Goal: Contribute content: Contribute content

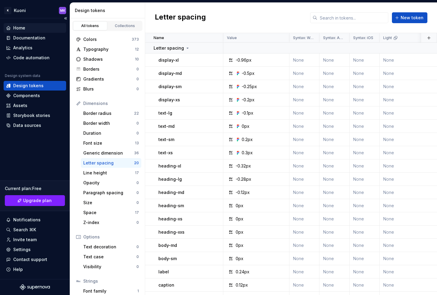
click at [25, 27] on div "Home" at bounding box center [19, 28] width 12 height 6
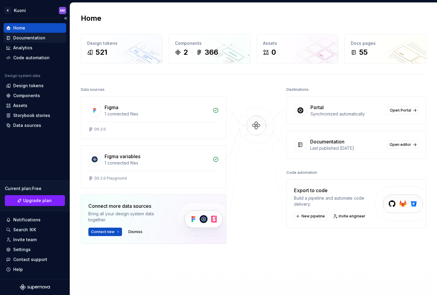
click at [31, 35] on div "Documentation" at bounding box center [29, 38] width 32 height 6
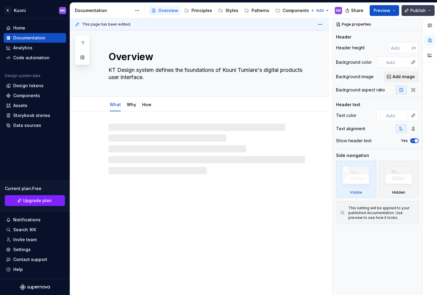
click at [429, 10] on button "Publish" at bounding box center [418, 10] width 33 height 11
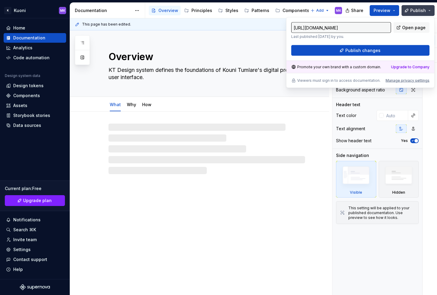
type textarea "*"
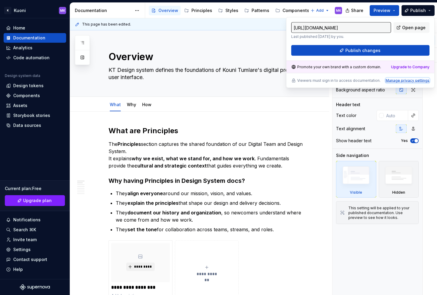
click at [415, 80] on div "Manage privacy settings" at bounding box center [408, 80] width 44 height 5
type input "[URL][DOMAIN_NAME]"
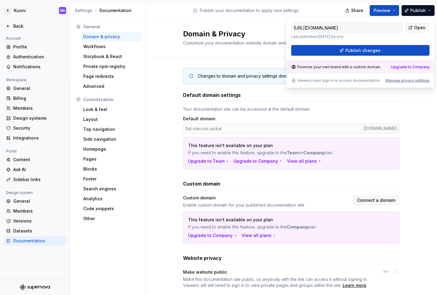
click at [408, 168] on div "Changes to domain and privacy settings don’t require publish — they will take e…" at bounding box center [291, 203] width 292 height 293
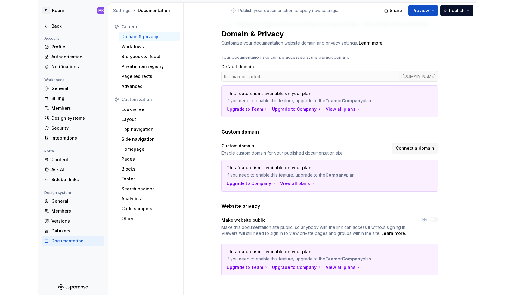
scroll to position [53, 0]
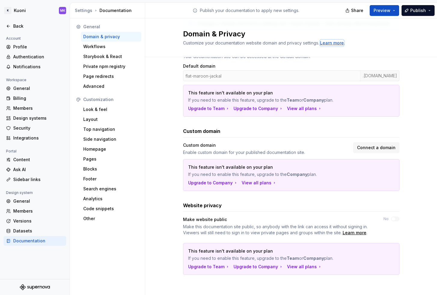
click at [328, 42] on div "Learn more" at bounding box center [332, 43] width 24 height 6
click at [11, 26] on div "Back" at bounding box center [35, 26] width 58 height 6
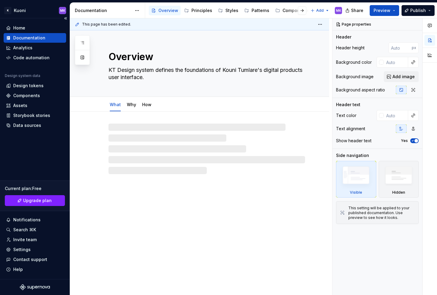
click at [25, 37] on div "Documentation" at bounding box center [29, 38] width 32 height 6
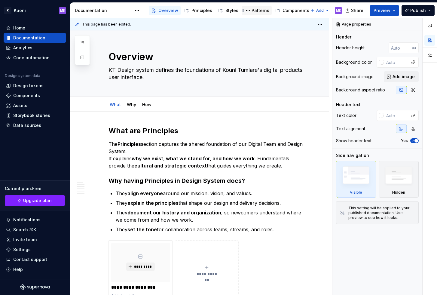
click at [254, 12] on div "Patterns" at bounding box center [261, 11] width 18 height 6
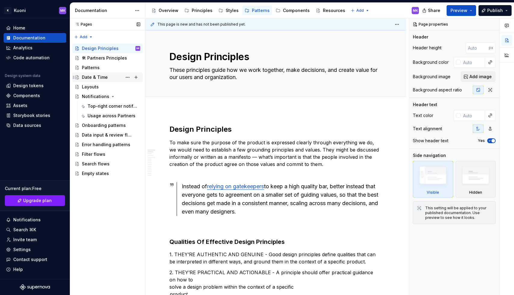
click at [99, 78] on div "Date & Time" at bounding box center [95, 77] width 26 height 6
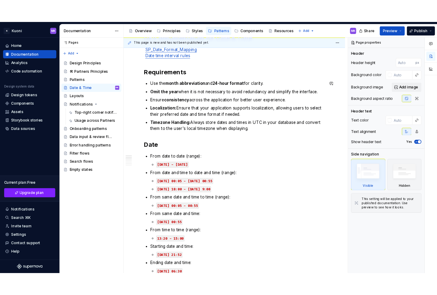
scroll to position [108, 0]
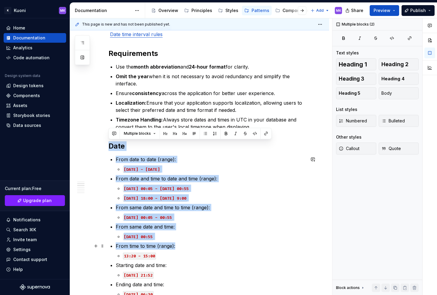
drag, startPoint x: 110, startPoint y: 147, endPoint x: 201, endPoint y: 243, distance: 132.3
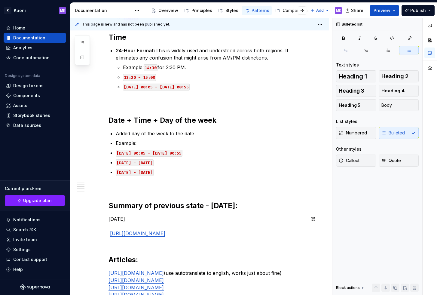
scroll to position [280, 0]
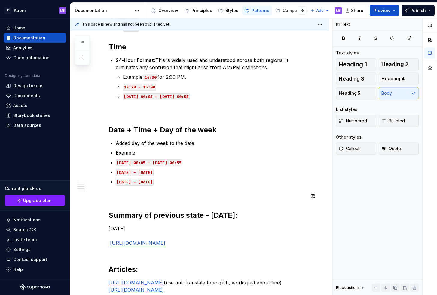
click at [206, 189] on div "DEV documentation for Date & Time SP_Date_Format_Mapping Date time interval rul…" at bounding box center [207, 80] width 197 height 485
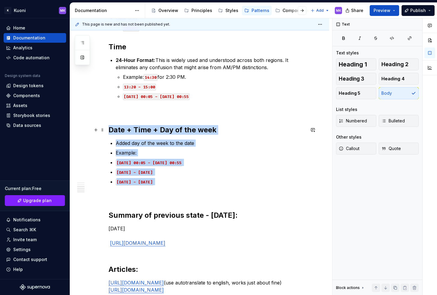
click at [110, 128] on strong "Date + Time + Day of the week" at bounding box center [163, 129] width 108 height 9
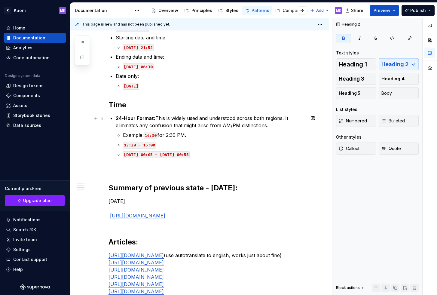
scroll to position [221, 0]
click at [237, 161] on div "DEV documentation for Date & Time SP_Date_Format_Mapping Date time interval rul…" at bounding box center [207, 95] width 197 height 399
click at [236, 153] on p "[DATE] 00:05 - [DATE] 00:55" at bounding box center [214, 154] width 182 height 7
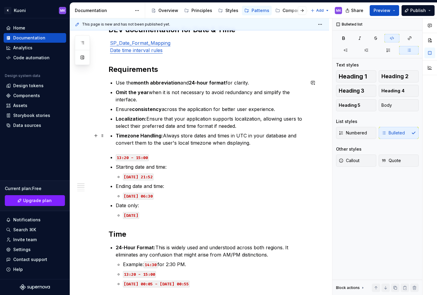
scroll to position [63, 0]
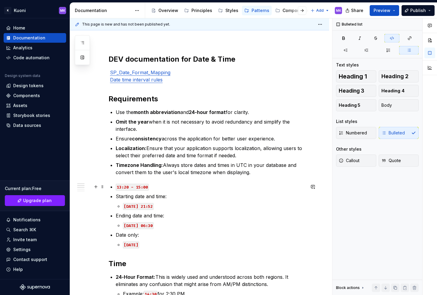
click at [110, 186] on div "DEV documentation for Date & Time SP_Date_Format_Mapping Date time interval rul…" at bounding box center [207, 253] width 197 height 399
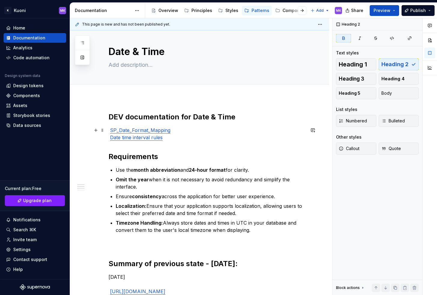
scroll to position [0, 0]
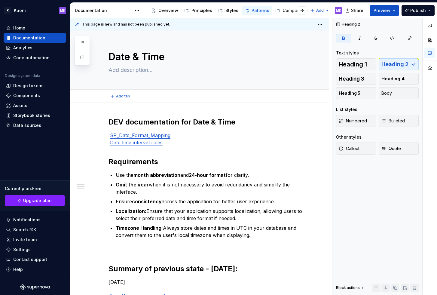
type textarea "*"
click at [109, 115] on div "DEV documentation for Date & Time SP_Date_Format_Mapping Date time interval rul…" at bounding box center [199, 287] width 259 height 369
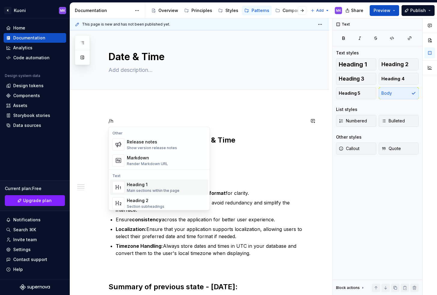
click at [144, 187] on div "Heading 1" at bounding box center [153, 185] width 53 height 6
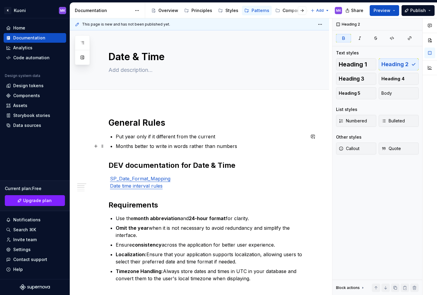
click at [239, 146] on p "Months better to write in words rather than numbers" at bounding box center [210, 146] width 189 height 7
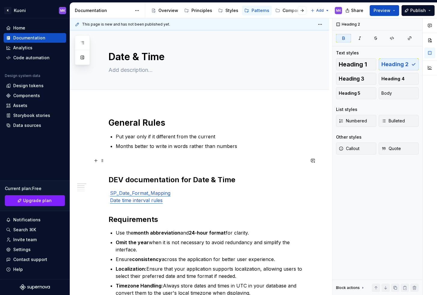
click at [122, 163] on p at bounding box center [207, 160] width 197 height 7
click at [110, 160] on p "Absolute dates" at bounding box center [207, 160] width 197 height 7
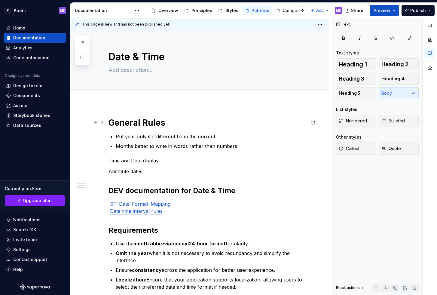
click at [146, 121] on h1 "General Rules" at bounding box center [207, 122] width 197 height 11
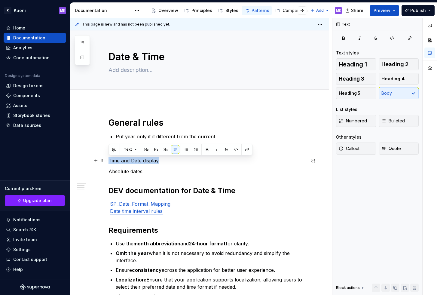
drag, startPoint x: 109, startPoint y: 161, endPoint x: 162, endPoint y: 161, distance: 52.9
click at [162, 161] on p "Time and Date display" at bounding box center [207, 160] width 197 height 7
click at [144, 150] on button "button" at bounding box center [146, 149] width 8 height 8
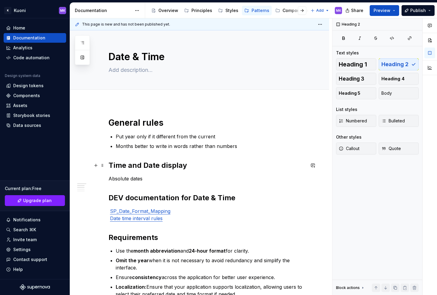
click at [115, 163] on h2 "Time and Date display" at bounding box center [207, 166] width 197 height 10
click at [111, 166] on h2 "Time and Date display" at bounding box center [207, 166] width 197 height 10
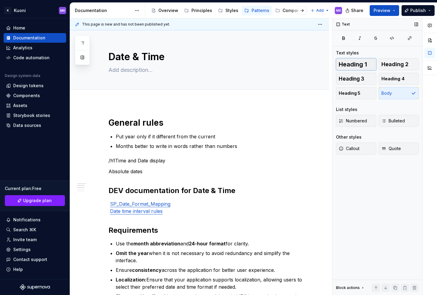
click at [355, 66] on span "Heading 1" at bounding box center [353, 64] width 28 height 6
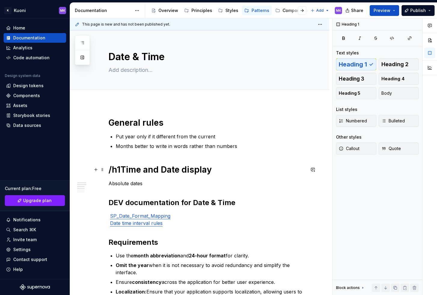
click at [122, 170] on h1 "/h1Time and Date display" at bounding box center [207, 169] width 197 height 11
click at [122, 128] on h1 "General rules" at bounding box center [207, 122] width 197 height 11
click at [393, 61] on span "Heading 2" at bounding box center [395, 64] width 27 height 6
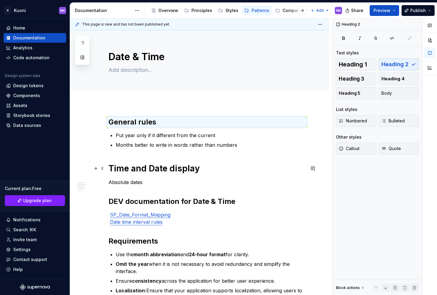
click at [117, 165] on h1 "Time and Date display" at bounding box center [207, 168] width 197 height 11
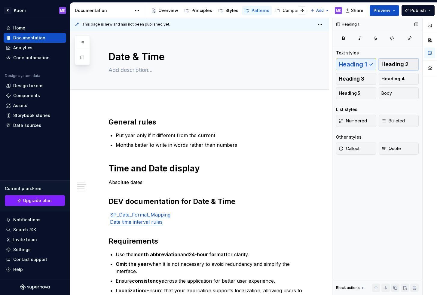
click at [397, 63] on span "Heading 2" at bounding box center [395, 64] width 27 height 6
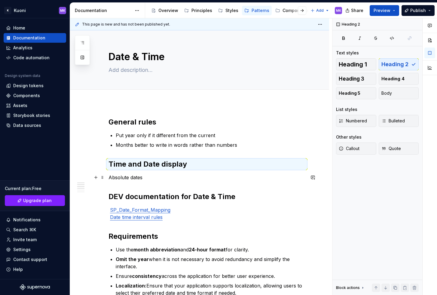
click at [155, 177] on p "Absolute dates" at bounding box center [207, 177] width 197 height 7
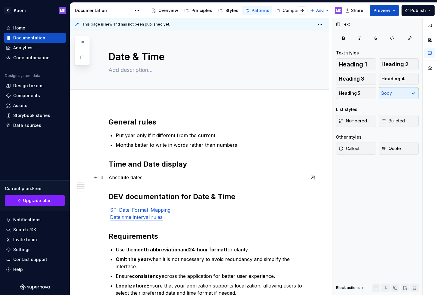
click at [109, 177] on p "Absolute dates" at bounding box center [207, 177] width 197 height 7
click at [361, 80] on span "Heading 3" at bounding box center [352, 79] width 26 height 6
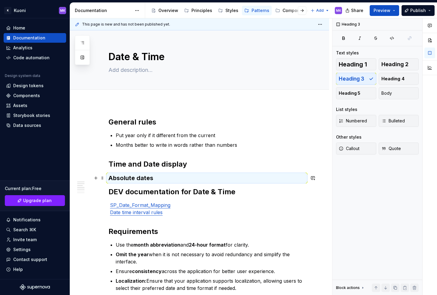
click at [205, 178] on h3 "Absolute dates" at bounding box center [207, 178] width 197 height 8
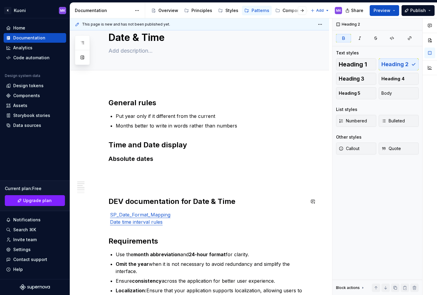
scroll to position [18, 0]
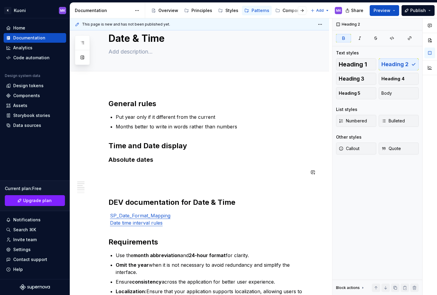
click at [128, 162] on h3 "Absolute dates" at bounding box center [207, 159] width 197 height 8
click at [120, 169] on p at bounding box center [207, 172] width 197 height 7
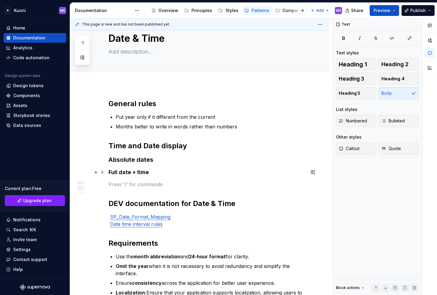
click at [113, 173] on h4 "Full date + time" at bounding box center [207, 172] width 197 height 7
click at [118, 161] on h3 "Absolute dates" at bounding box center [207, 159] width 197 height 8
click at [114, 172] on h4 "Full date + time" at bounding box center [207, 172] width 197 height 7
click at [117, 180] on div "General rules Put year only if it different from the current Months better to w…" at bounding box center [207, 278] width 197 height 359
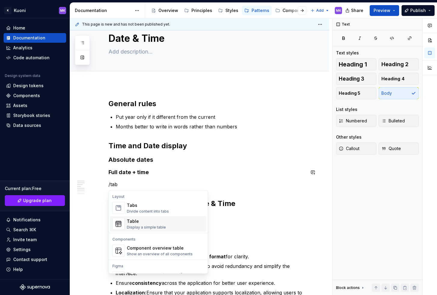
click at [140, 222] on div "Table" at bounding box center [146, 221] width 39 height 6
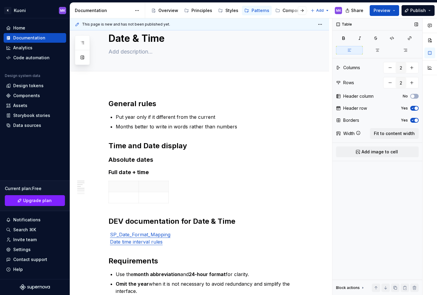
click at [414, 107] on icon "button" at bounding box center [413, 108] width 5 height 4
click at [413, 119] on icon "button" at bounding box center [413, 121] width 5 height 4
click at [396, 134] on span "Fit to content width" at bounding box center [394, 134] width 41 height 6
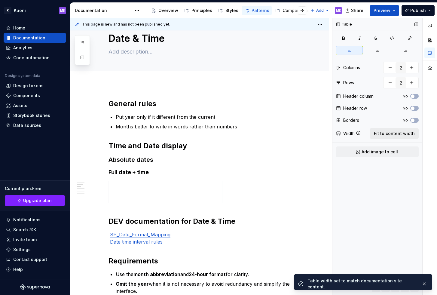
click at [396, 134] on span "Fit to content width" at bounding box center [394, 134] width 41 height 6
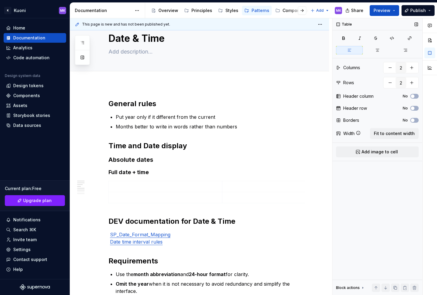
type textarea "*"
click at [391, 69] on button "button" at bounding box center [390, 67] width 11 height 11
type input "1"
click at [402, 131] on span "Fit to content width" at bounding box center [394, 134] width 41 height 6
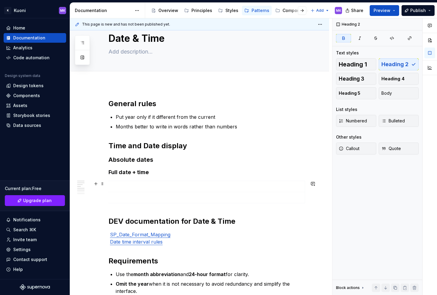
scroll to position [0, 0]
click at [103, 183] on span at bounding box center [102, 184] width 5 height 8
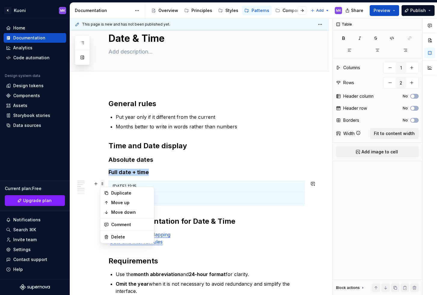
click at [103, 183] on span at bounding box center [102, 184] width 5 height 8
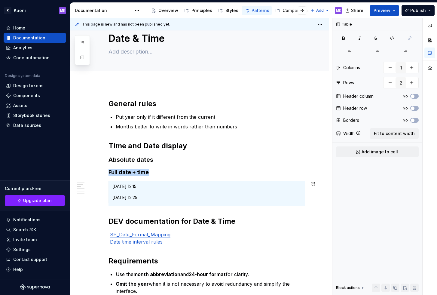
click at [254, 220] on div "General rules Put year only if it different from the current Months better to w…" at bounding box center [207, 287] width 197 height 376
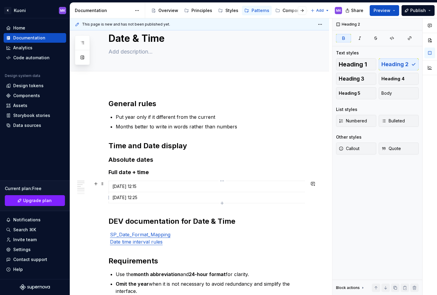
click at [215, 201] on td "[DATE] 12:25" at bounding box center [222, 197] width 227 height 11
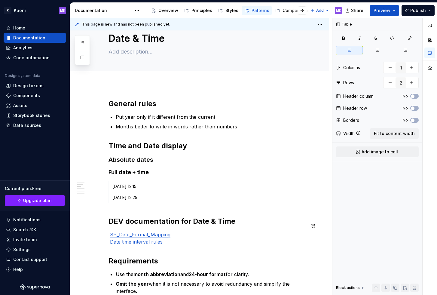
click at [111, 218] on div "General rules Put year only if it different from the current Months better to w…" at bounding box center [207, 287] width 197 height 376
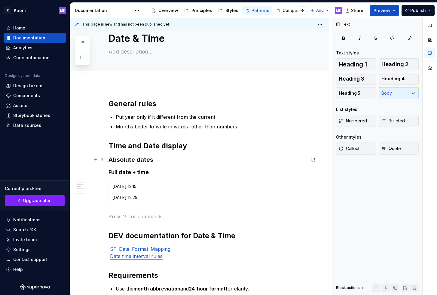
click at [150, 157] on h3 "Absolute dates" at bounding box center [207, 159] width 197 height 8
click at [135, 171] on h4 "Full date + time" at bounding box center [207, 172] width 197 height 7
click at [118, 217] on div "General rules Put year only if it different from the current Months better to w…" at bounding box center [207, 294] width 197 height 391
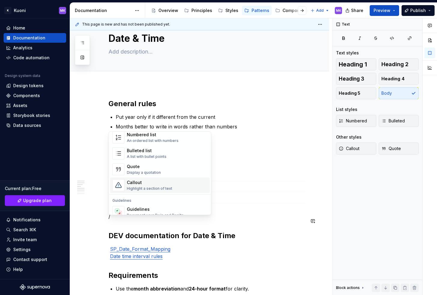
scroll to position [108, 0]
click at [151, 182] on div "Callout" at bounding box center [149, 182] width 45 height 6
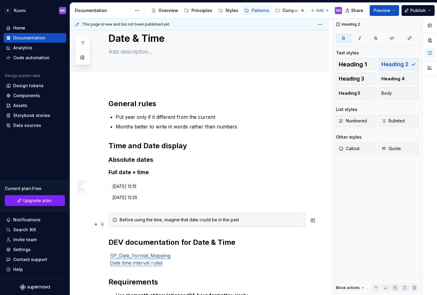
click at [102, 225] on span at bounding box center [102, 224] width 5 height 8
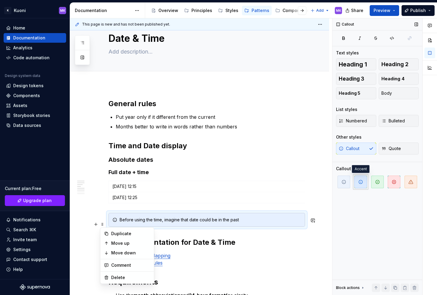
click at [361, 184] on icon "button" at bounding box center [361, 182] width 5 height 5
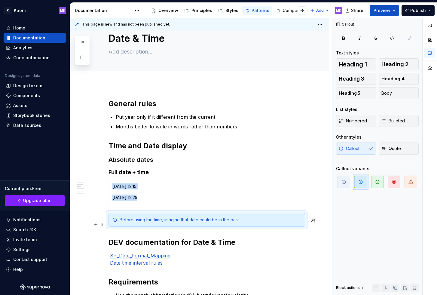
click at [245, 223] on div "Before using the time, imagine that date could be in the past" at bounding box center [211, 220] width 182 height 6
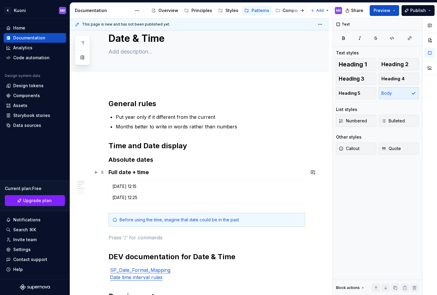
click at [142, 173] on h4 "Full date + time" at bounding box center [207, 172] width 197 height 7
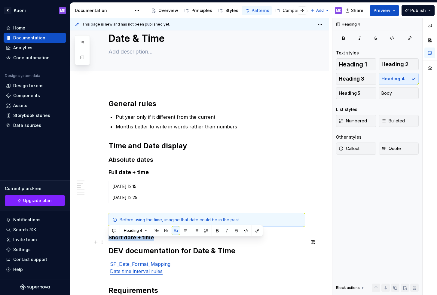
drag, startPoint x: 157, startPoint y: 242, endPoint x: 107, endPoint y: 243, distance: 50.5
click at [165, 241] on h4 "Short date + time" at bounding box center [207, 237] width 197 height 7
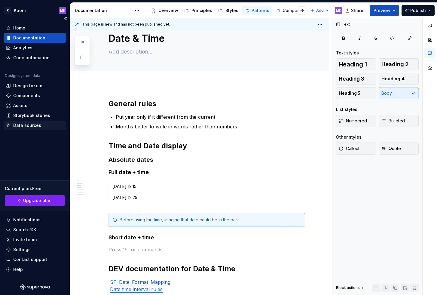
type textarea "*"
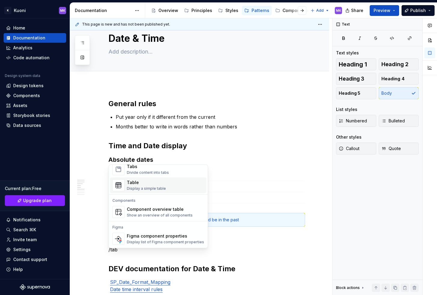
scroll to position [0, 0]
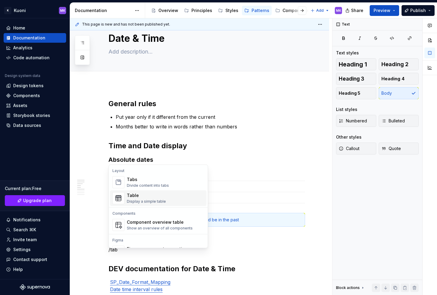
click at [161, 201] on div "Display a simple table" at bounding box center [146, 201] width 39 height 5
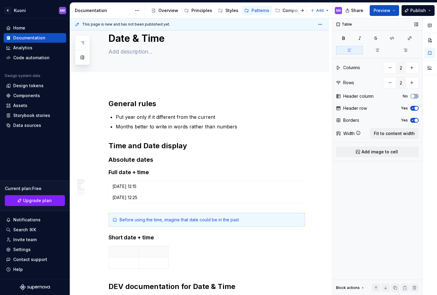
click at [415, 109] on span "button" at bounding box center [417, 108] width 4 height 4
click at [392, 68] on button "button" at bounding box center [390, 67] width 11 height 11
type input "1"
click at [392, 132] on span "Fit to content width" at bounding box center [394, 134] width 41 height 6
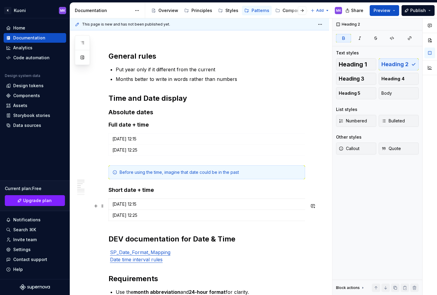
scroll to position [72, 0]
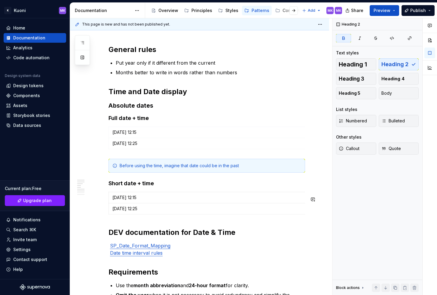
click at [126, 232] on div "General rules Put year only if it different from the current Months better to w…" at bounding box center [207, 266] width 197 height 442
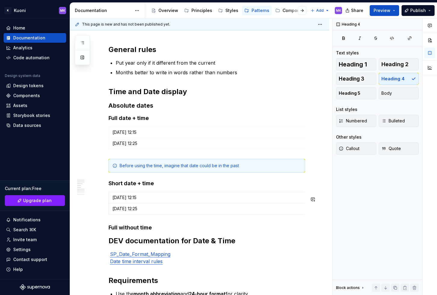
click at [157, 231] on h4 "Full without time" at bounding box center [207, 227] width 197 height 7
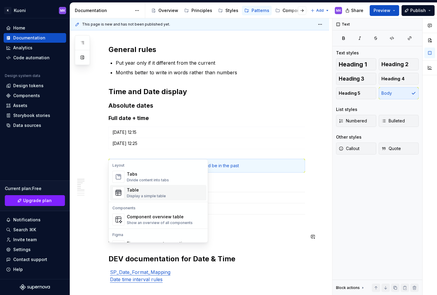
click at [171, 190] on div "Table Display a simple table" at bounding box center [165, 193] width 77 height 12
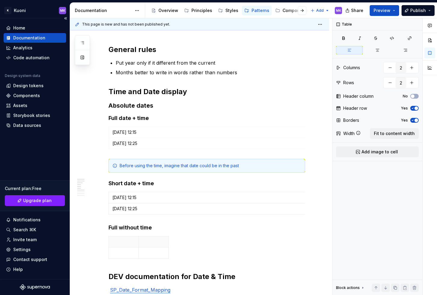
type textarea "*"
click at [388, 68] on button "button" at bounding box center [390, 67] width 11 height 11
type input "1"
click at [413, 104] on div "Header row Yes" at bounding box center [377, 108] width 83 height 8
click at [416, 108] on span "button" at bounding box center [417, 108] width 4 height 4
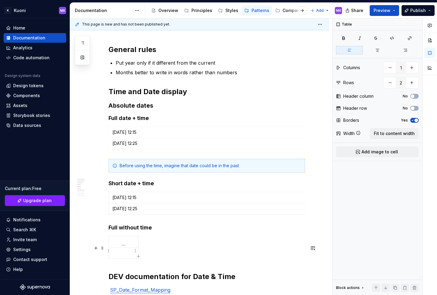
click at [122, 245] on p at bounding box center [123, 242] width 22 height 6
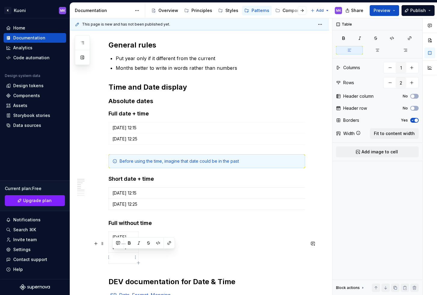
scroll to position [80, 0]
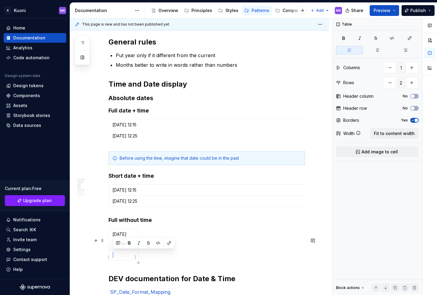
drag, startPoint x: 113, startPoint y: 260, endPoint x: 131, endPoint y: 265, distance: 18.1
click at [131, 261] on tbody "[DATE] [DATE]" at bounding box center [124, 245] width 30 height 32
click at [121, 258] on p at bounding box center [123, 255] width 22 height 6
click at [125, 247] on p at bounding box center [123, 244] width 22 height 6
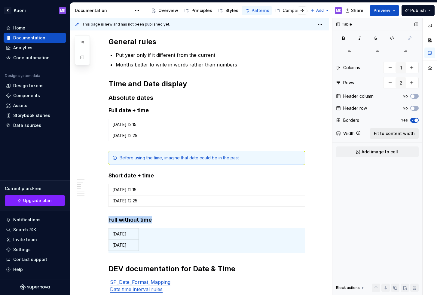
click at [384, 137] on button "Fit to content width" at bounding box center [394, 133] width 49 height 11
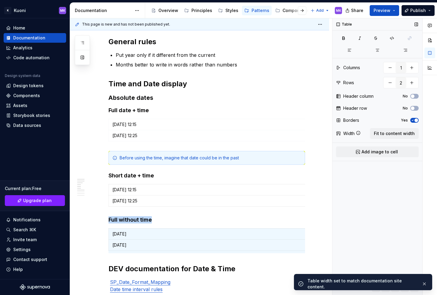
click at [417, 120] on span "button" at bounding box center [417, 121] width 4 height 4
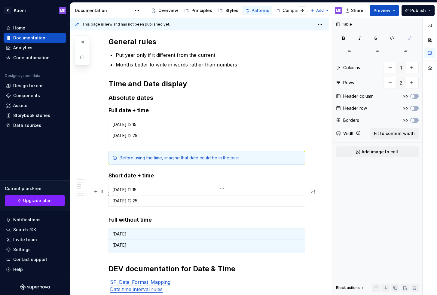
click at [223, 193] on p "[DATE] 12:15" at bounding box center [222, 190] width 220 height 6
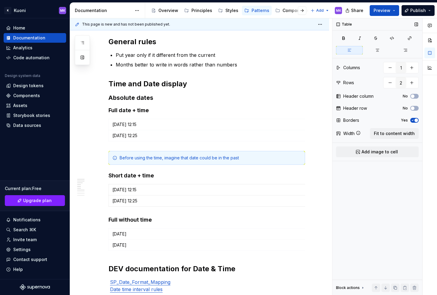
click at [415, 120] on span "button" at bounding box center [417, 121] width 4 height 4
click at [237, 137] on p "[DATE] 12:25" at bounding box center [222, 136] width 220 height 6
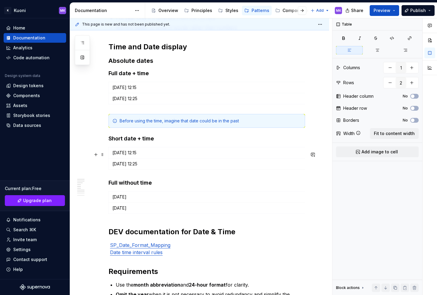
scroll to position [104, 0]
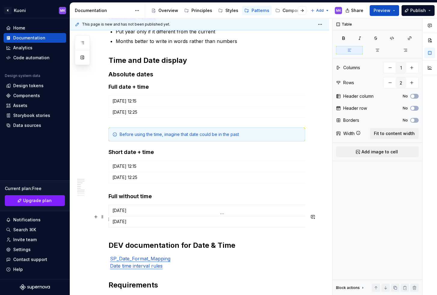
click at [120, 214] on p "[DATE]" at bounding box center [222, 211] width 220 height 6
click at [120, 225] on p "[DATE]" at bounding box center [222, 222] width 220 height 6
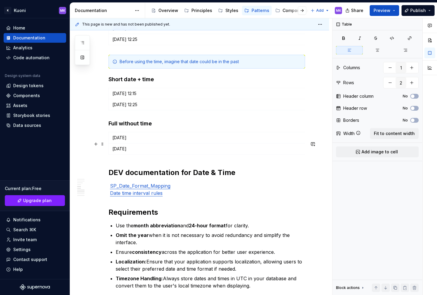
scroll to position [180, 0]
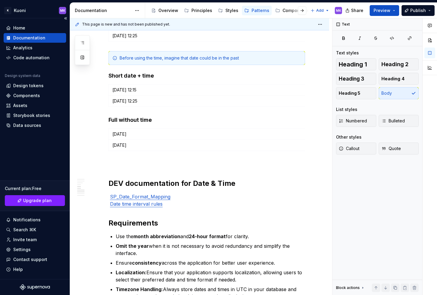
type textarea "*"
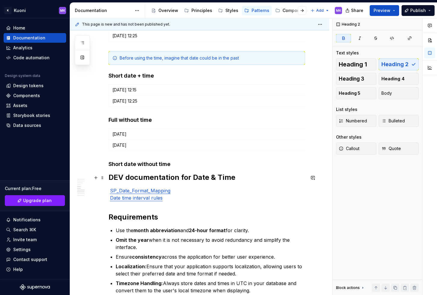
click at [177, 168] on h4 "Short date without time" at bounding box center [207, 164] width 197 height 7
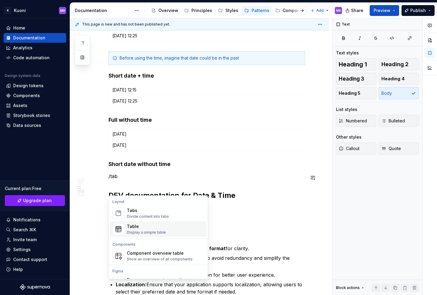
click at [154, 224] on div "Table" at bounding box center [146, 226] width 39 height 6
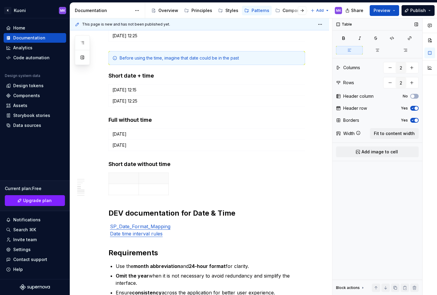
click at [414, 119] on icon "button" at bounding box center [413, 121] width 5 height 4
click at [414, 108] on icon "button" at bounding box center [413, 108] width 5 height 4
click at [388, 67] on button "button" at bounding box center [390, 67] width 11 height 11
type input "1"
click at [393, 131] on span "Fit to content width" at bounding box center [394, 134] width 41 height 6
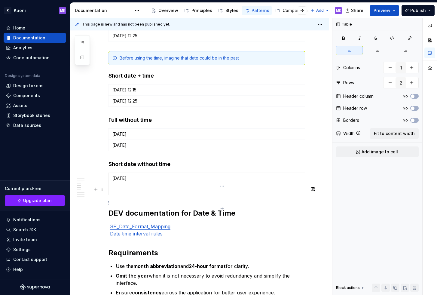
click at [173, 195] on td at bounding box center [222, 189] width 227 height 11
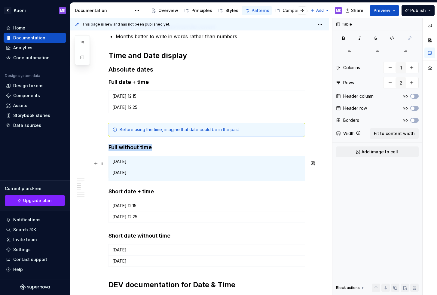
scroll to position [108, 0]
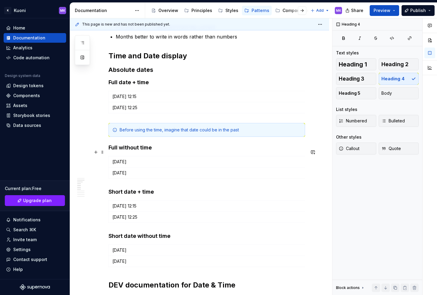
click at [120, 151] on h4 "Full without time" at bounding box center [207, 147] width 197 height 7
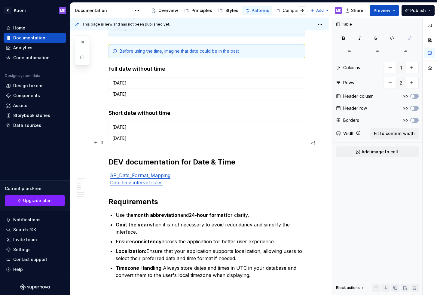
scroll to position [232, 0]
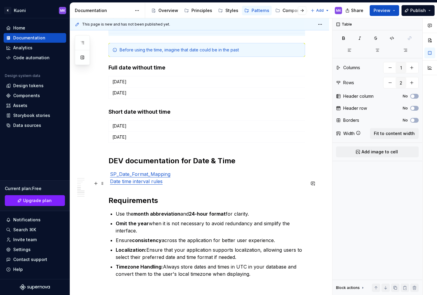
click at [109, 165] on strong "DEV documentation for Date & Time" at bounding box center [172, 160] width 127 height 9
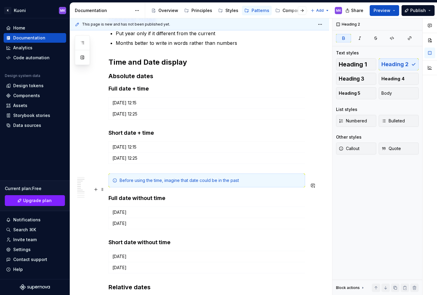
scroll to position [98, 0]
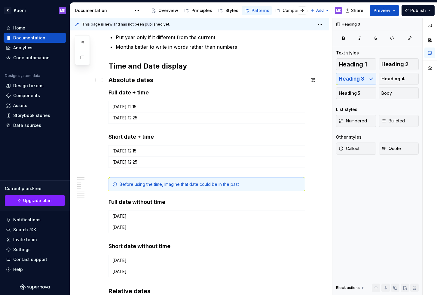
click at [128, 79] on h3 "Absolute dates" at bounding box center [207, 80] width 197 height 8
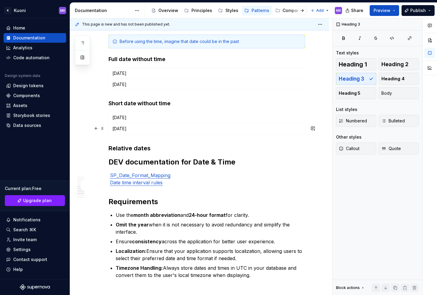
scroll to position [240, 0]
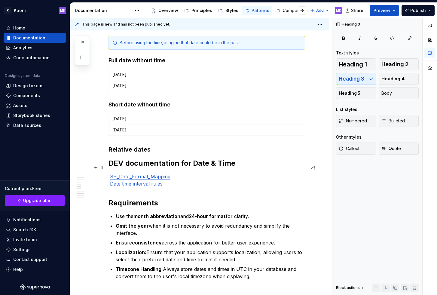
click at [125, 154] on h3 "Relative dates" at bounding box center [207, 149] width 197 height 8
click at [153, 154] on h3 "Relative dates" at bounding box center [207, 149] width 197 height 8
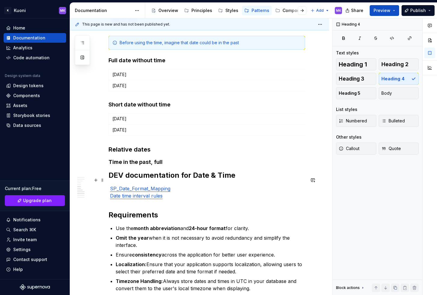
click at [171, 166] on h4 "Time in the past, full" at bounding box center [207, 162] width 197 height 7
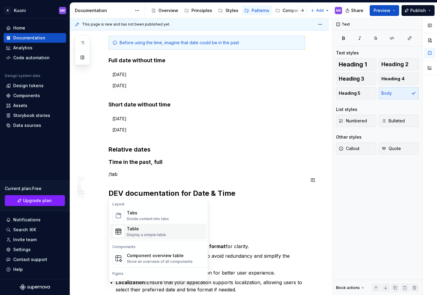
click at [149, 232] on div "Table" at bounding box center [146, 229] width 39 height 6
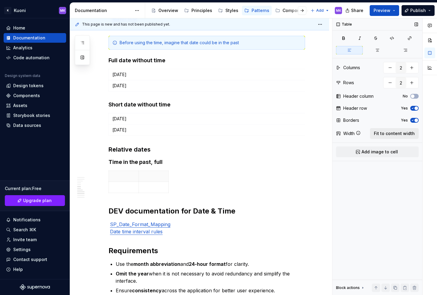
click at [392, 133] on span "Fit to content width" at bounding box center [394, 134] width 41 height 6
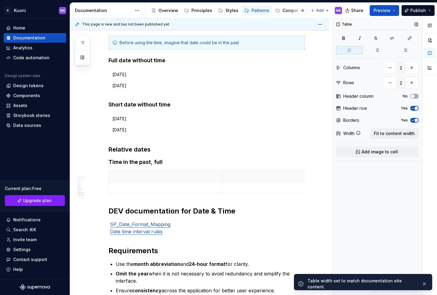
click at [417, 108] on span "button" at bounding box center [417, 108] width 4 height 4
click at [414, 119] on icon "button" at bounding box center [413, 121] width 5 height 4
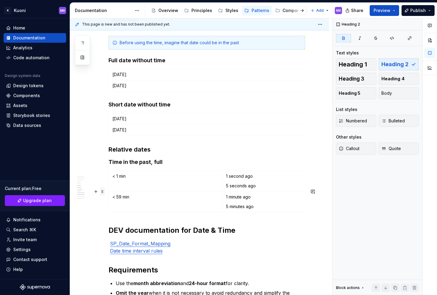
click at [101, 192] on span at bounding box center [102, 191] width 5 height 8
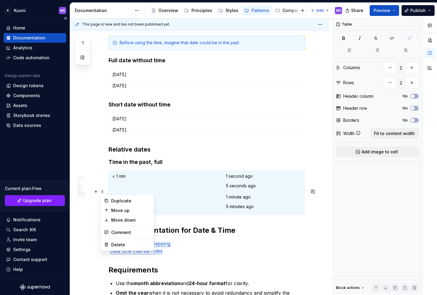
type textarea "*"
click at [411, 82] on button "button" at bounding box center [412, 82] width 11 height 11
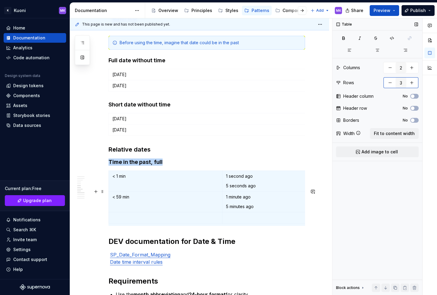
click at [411, 82] on button "button" at bounding box center [412, 82] width 11 height 11
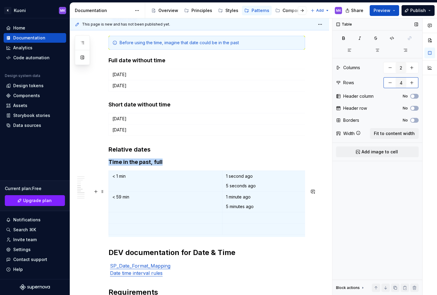
click at [411, 82] on button "button" at bounding box center [412, 82] width 11 height 11
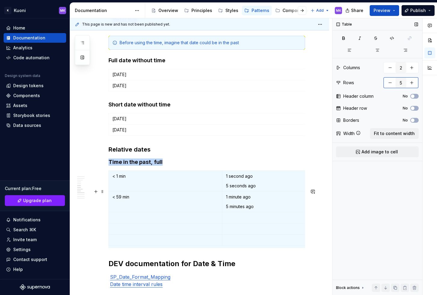
click at [411, 82] on button "button" at bounding box center [412, 82] width 11 height 11
type input "6"
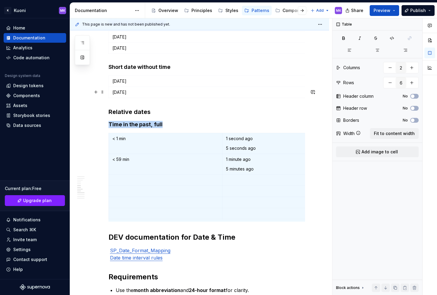
scroll to position [278, 0]
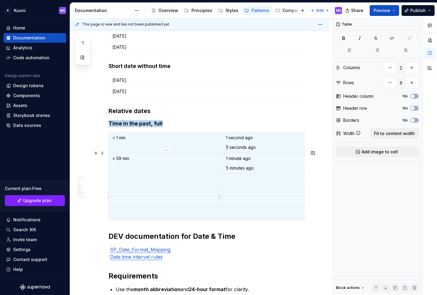
click at [132, 182] on p at bounding box center [165, 179] width 106 height 6
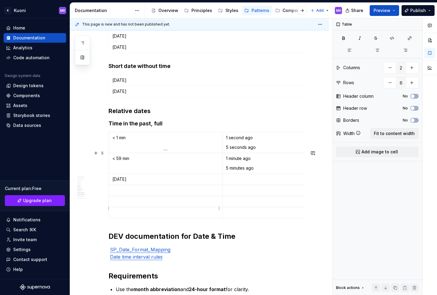
click at [149, 193] on p at bounding box center [165, 190] width 106 height 6
click at [128, 205] on p at bounding box center [165, 202] width 106 height 6
click at [136, 216] on p at bounding box center [165, 213] width 106 height 6
click at [232, 182] on p at bounding box center [279, 179] width 106 height 6
click at [248, 193] on p at bounding box center [279, 190] width 106 height 6
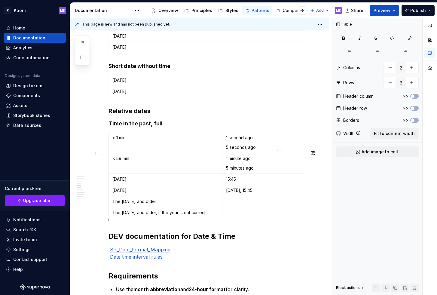
click at [244, 205] on p at bounding box center [279, 202] width 106 height 6
click at [247, 216] on p at bounding box center [279, 213] width 106 height 6
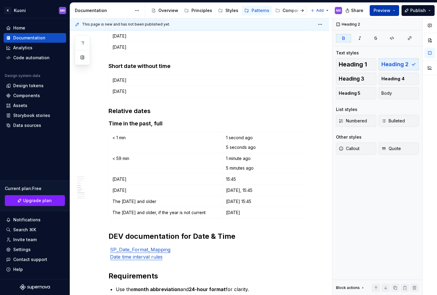
click at [386, 13] on span "Preview" at bounding box center [382, 11] width 17 height 6
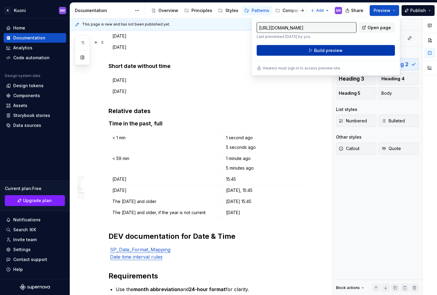
click at [323, 48] on span "Build preview" at bounding box center [328, 51] width 29 height 6
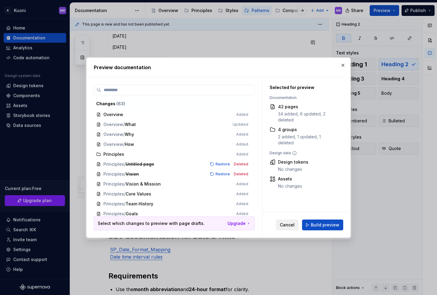
click at [290, 226] on span "Cancel" at bounding box center [287, 225] width 15 height 6
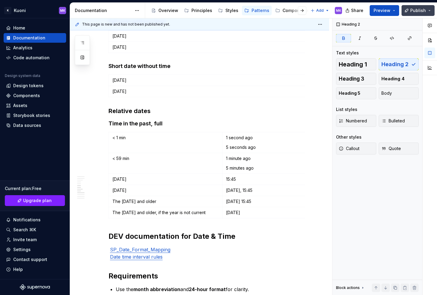
click at [428, 11] on button "Publish" at bounding box center [418, 10] width 33 height 11
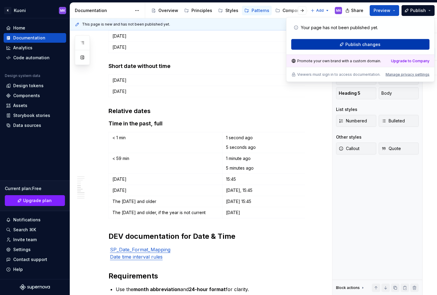
click at [364, 44] on span "Publish changes" at bounding box center [363, 45] width 35 height 6
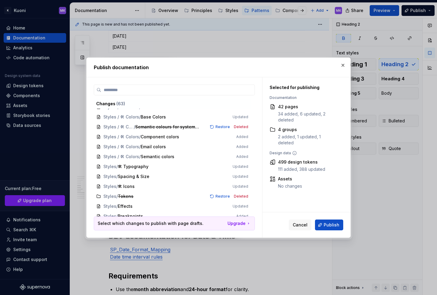
scroll to position [0, 0]
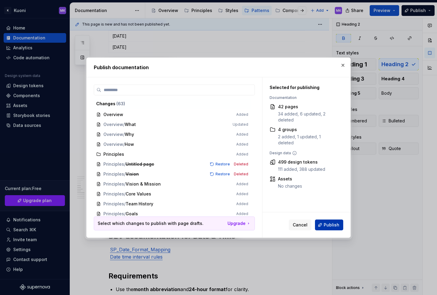
click at [338, 223] on span "Publish" at bounding box center [332, 225] width 16 height 6
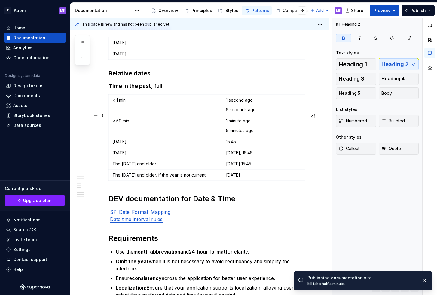
scroll to position [322, 0]
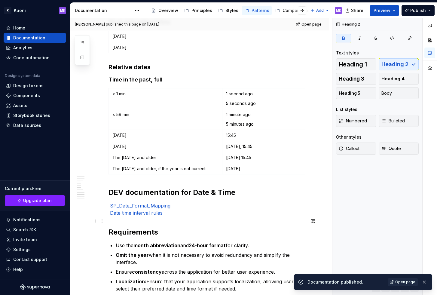
click at [107, 218] on div "General rules Put year only if it different from the current Months better to w…" at bounding box center [199, 161] width 259 height 761
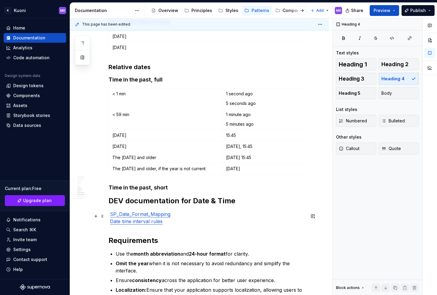
click at [179, 191] on h4 "Time in the past, short" at bounding box center [207, 187] width 197 height 7
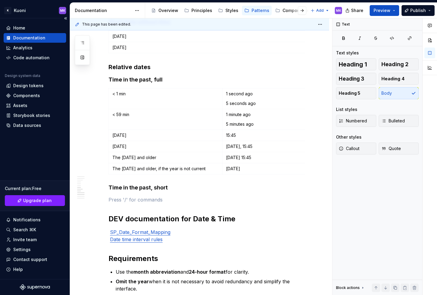
type textarea "*"
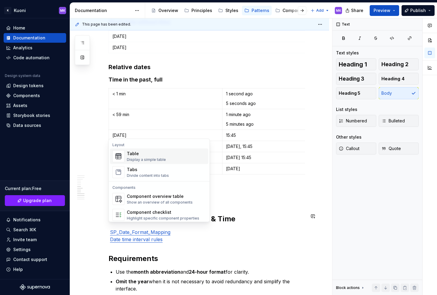
click at [163, 157] on div "Display a simple table" at bounding box center [146, 159] width 39 height 5
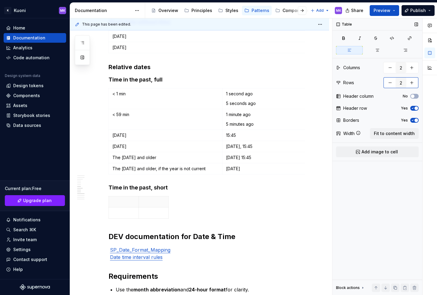
click at [414, 82] on button "button" at bounding box center [412, 82] width 11 height 11
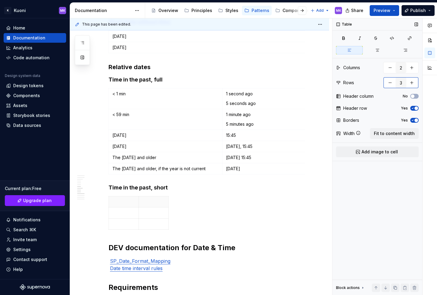
click at [414, 82] on button "button" at bounding box center [412, 82] width 11 height 11
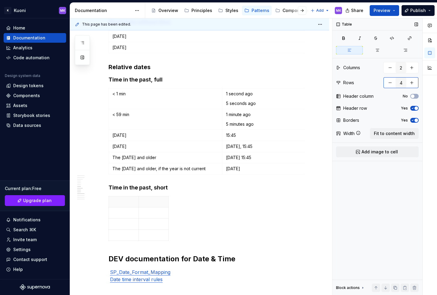
click at [414, 82] on button "button" at bounding box center [412, 82] width 11 height 11
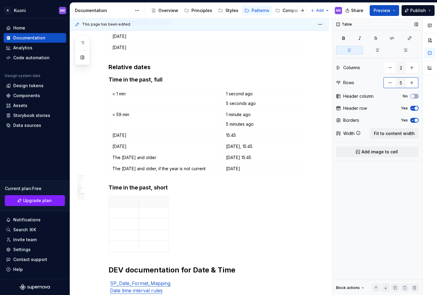
click at [414, 82] on button "button" at bounding box center [412, 82] width 11 height 11
type input "6"
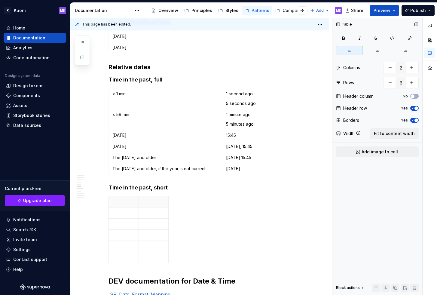
click at [413, 106] on icon "button" at bounding box center [413, 108] width 5 height 4
click at [414, 120] on icon "button" at bounding box center [413, 121] width 5 height 4
click at [406, 131] on span "Fit to content width" at bounding box center [394, 134] width 41 height 6
click at [158, 205] on p "Time in the past, short" at bounding box center [165, 202] width 106 height 6
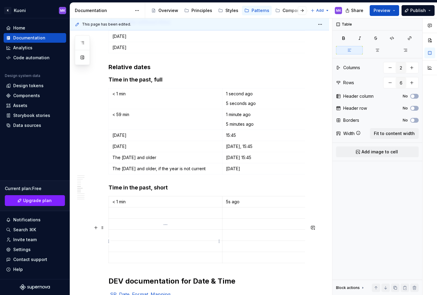
click at [124, 216] on p at bounding box center [165, 213] width 106 height 6
click at [134, 227] on p at bounding box center [165, 224] width 106 height 6
click at [230, 216] on p "13m ago" at bounding box center [279, 213] width 106 height 6
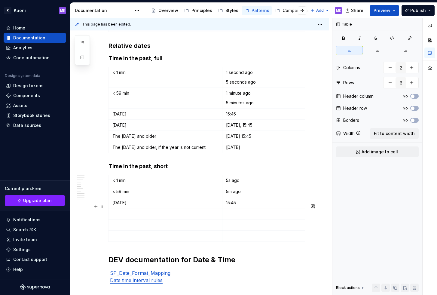
scroll to position [347, 0]
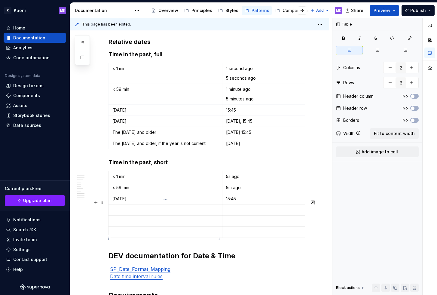
click at [170, 213] on p at bounding box center [165, 210] width 106 height 6
click at [160, 224] on p at bounding box center [165, 221] width 106 height 6
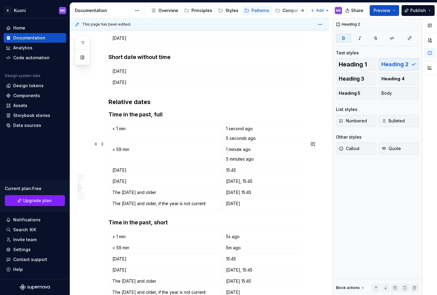
scroll to position [286, 0]
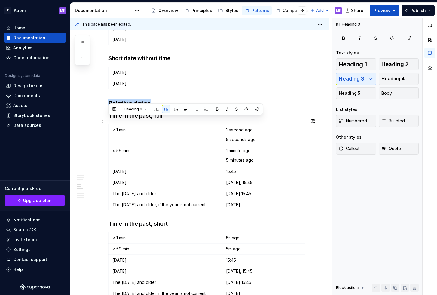
drag, startPoint x: 152, startPoint y: 122, endPoint x: 109, endPoint y: 119, distance: 42.8
click at [109, 107] on h3 "Relative dates" at bounding box center [207, 103] width 197 height 8
copy h3 "Relative dates"
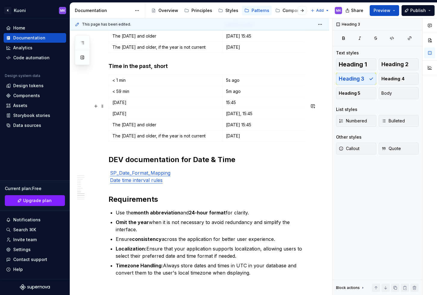
scroll to position [443, 0]
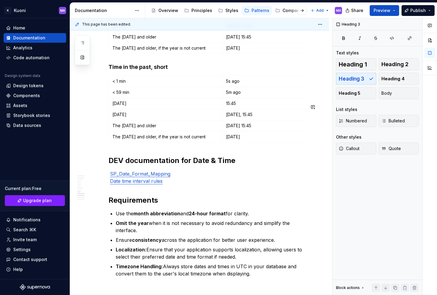
click at [107, 195] on div "General rules Put year only if it different from the current Months better to w…" at bounding box center [199, 85] width 259 height 850
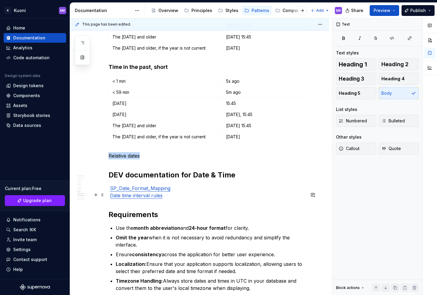
click at [109, 159] on p "Relative dates" at bounding box center [207, 155] width 197 height 7
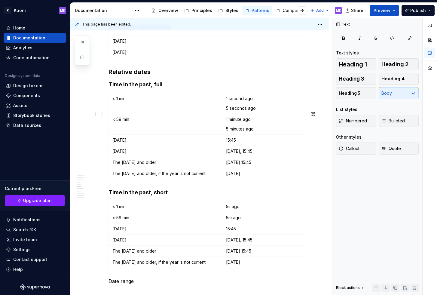
scroll to position [314, 0]
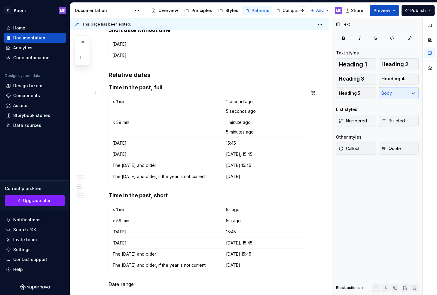
click at [146, 79] on h3 "Relative dates" at bounding box center [207, 75] width 197 height 8
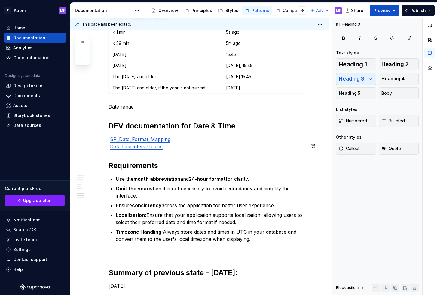
scroll to position [508, 0]
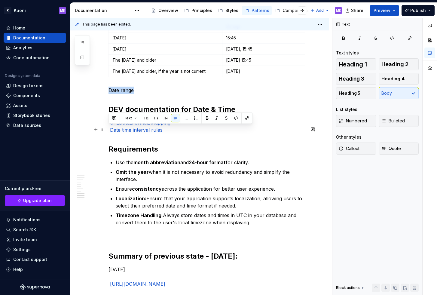
drag, startPoint x: 136, startPoint y: 130, endPoint x: 109, endPoint y: 129, distance: 27.1
click at [109, 94] on p "Date range" at bounding box center [207, 90] width 197 height 7
click at [156, 119] on button "button" at bounding box center [156, 118] width 8 height 8
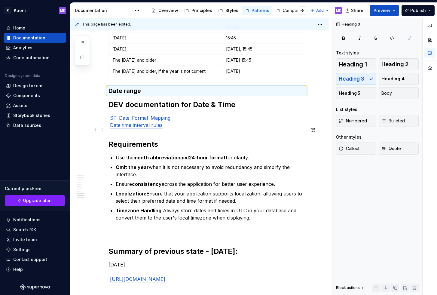
click at [153, 95] on h3 "Date range" at bounding box center [207, 91] width 197 height 8
click at [146, 95] on h3 "Date range" at bounding box center [207, 91] width 197 height 8
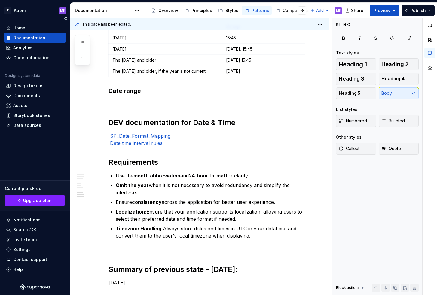
type textarea "*"
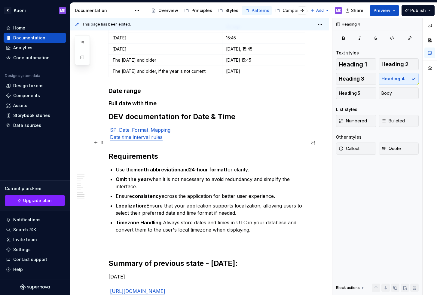
click at [161, 107] on h4 "Full date with time" at bounding box center [207, 103] width 197 height 7
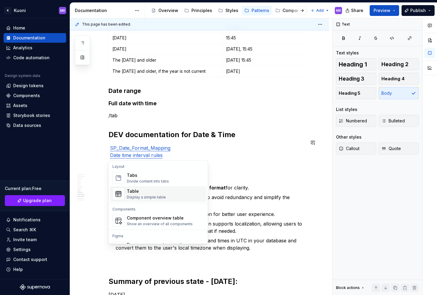
click at [146, 191] on div "Table" at bounding box center [146, 191] width 39 height 6
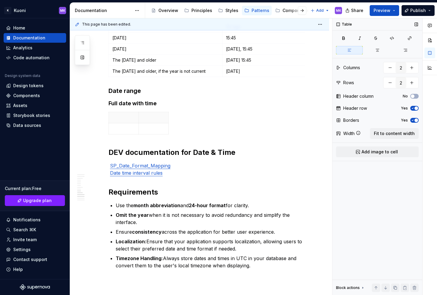
click at [412, 109] on icon "button" at bounding box center [413, 108] width 5 height 4
click at [414, 123] on div "Borders Yes" at bounding box center [377, 120] width 83 height 8
click at [414, 121] on icon "button" at bounding box center [413, 121] width 5 height 4
click at [413, 80] on button "button" at bounding box center [412, 82] width 11 height 11
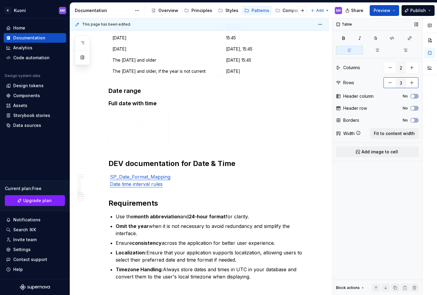
click at [413, 80] on button "button" at bounding box center [412, 82] width 11 height 11
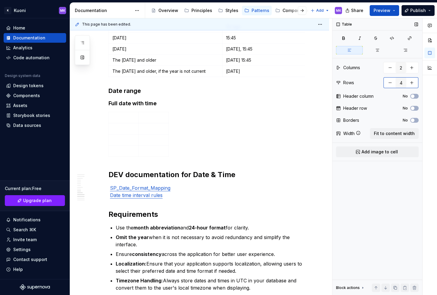
click at [413, 80] on button "button" at bounding box center [412, 82] width 11 height 11
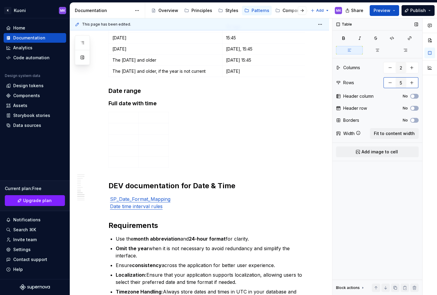
click at [413, 80] on button "button" at bounding box center [412, 82] width 11 height 11
type input "6"
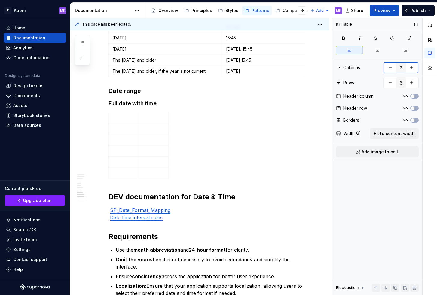
click at [389, 68] on button "button" at bounding box center [390, 67] width 11 height 11
type input "1"
click at [403, 134] on span "Fit to content width" at bounding box center [394, 134] width 41 height 6
click at [137, 146] on td at bounding box center [222, 139] width 227 height 11
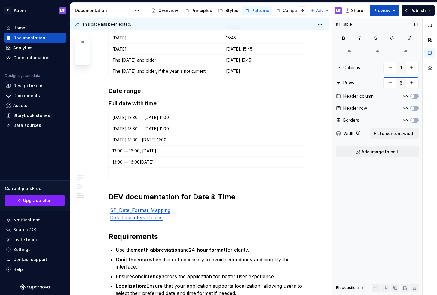
click at [392, 81] on button "button" at bounding box center [390, 82] width 11 height 11
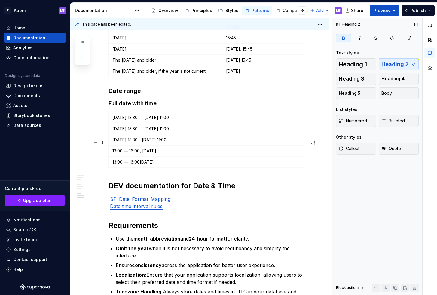
click at [138, 107] on h4 "Full date with time" at bounding box center [207, 103] width 197 height 7
click at [130, 95] on h3 "Date range" at bounding box center [207, 91] width 197 height 8
click at [110, 216] on div "General rules Put year only if it different from the current Months better to w…" at bounding box center [207, 24] width 197 height 831
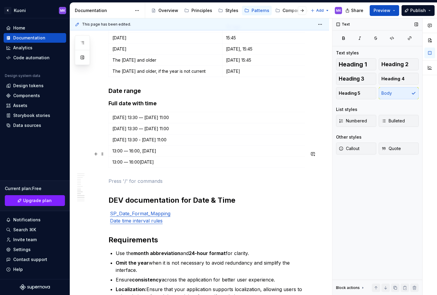
scroll to position [523, 0]
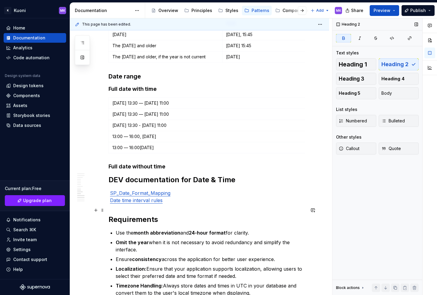
click at [171, 170] on h4 "Full date without time" at bounding box center [207, 166] width 197 height 7
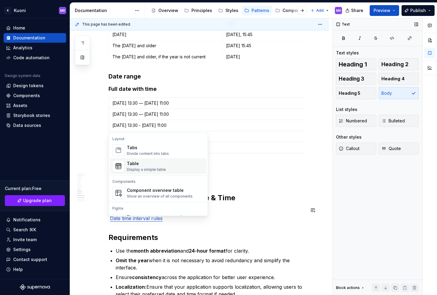
click at [155, 168] on div "Display a simple table" at bounding box center [146, 169] width 39 height 5
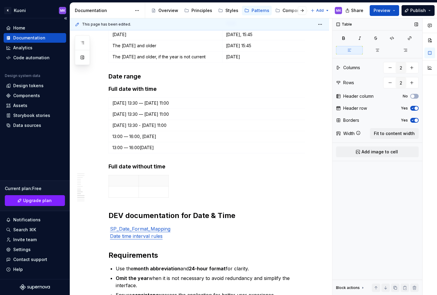
type textarea "*"
click at [387, 66] on button "button" at bounding box center [390, 67] width 11 height 11
type input "1"
click at [412, 82] on button "button" at bounding box center [412, 82] width 11 height 11
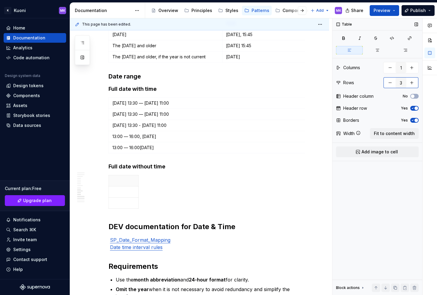
click at [412, 82] on button "button" at bounding box center [412, 82] width 11 height 11
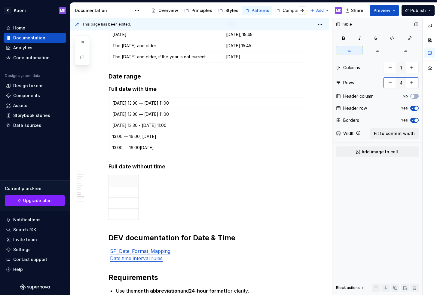
click at [412, 82] on button "button" at bounding box center [412, 82] width 11 height 11
type input "5"
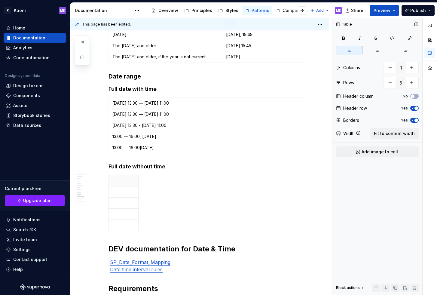
click at [412, 108] on icon "button" at bounding box center [413, 108] width 5 height 4
click at [414, 119] on icon "button" at bounding box center [413, 121] width 5 height 4
click at [408, 132] on span "Fit to content width" at bounding box center [394, 134] width 41 height 6
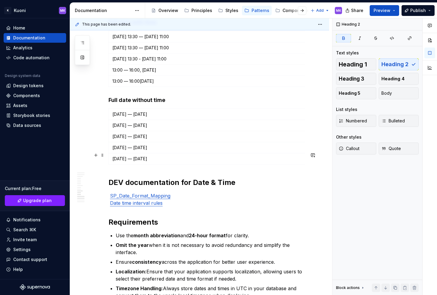
scroll to position [590, 0]
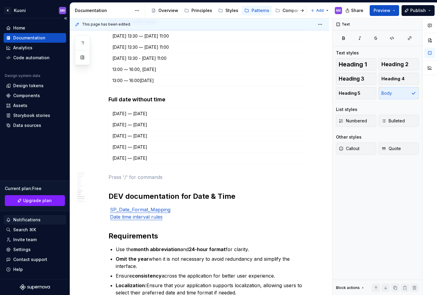
type textarea "*"
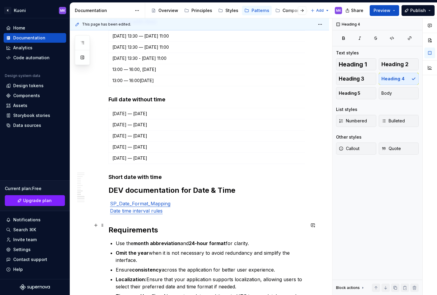
click at [166, 181] on h4 "Short date with time" at bounding box center [207, 177] width 197 height 7
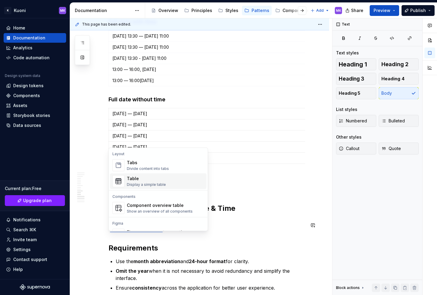
click at [161, 176] on div "Table" at bounding box center [146, 179] width 39 height 6
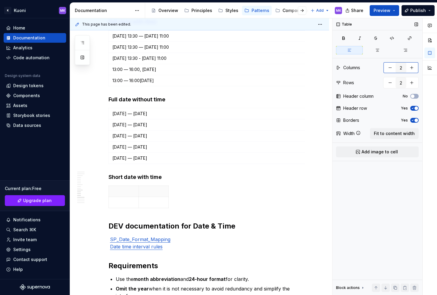
click at [386, 66] on button "button" at bounding box center [390, 67] width 11 height 11
type input "1"
click at [409, 84] on button "button" at bounding box center [412, 82] width 11 height 11
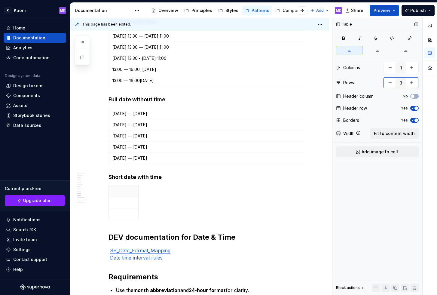
click at [409, 84] on button "button" at bounding box center [412, 82] width 11 height 11
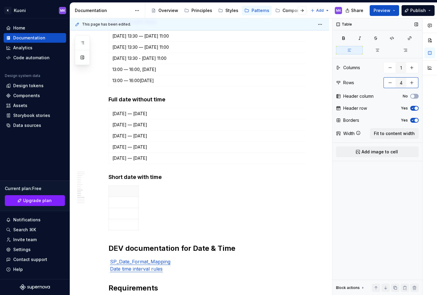
click at [409, 84] on button "button" at bounding box center [412, 82] width 11 height 11
type input "5"
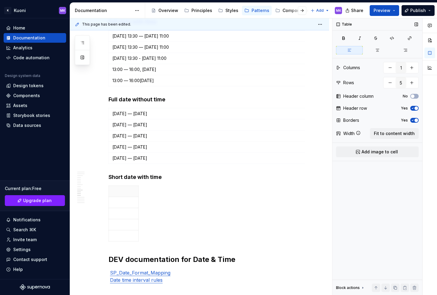
click at [414, 106] on icon "button" at bounding box center [413, 108] width 5 height 4
click at [414, 119] on icon "button" at bounding box center [413, 121] width 5 height 4
click at [402, 134] on span "Fit to content width" at bounding box center [394, 134] width 41 height 6
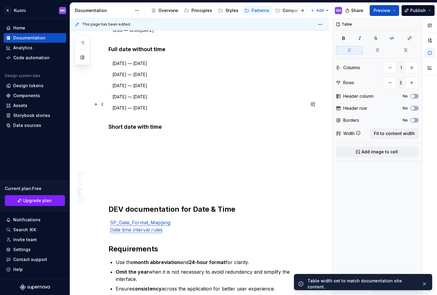
scroll to position [647, 0]
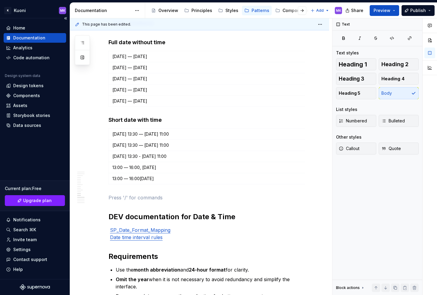
type textarea "*"
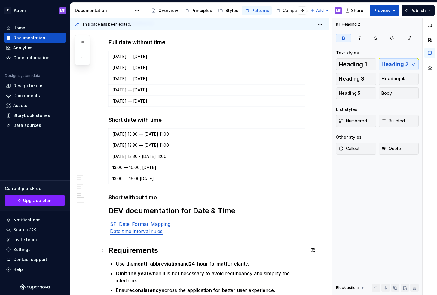
click at [123, 201] on h4 "Short without time" at bounding box center [207, 197] width 197 height 7
click at [124, 124] on h4 "Short date with time" at bounding box center [207, 119] width 197 height 7
click at [137, 124] on h4 "Short date with time" at bounding box center [207, 119] width 197 height 7
click at [131, 46] on h4 "Full date without time" at bounding box center [207, 42] width 197 height 7
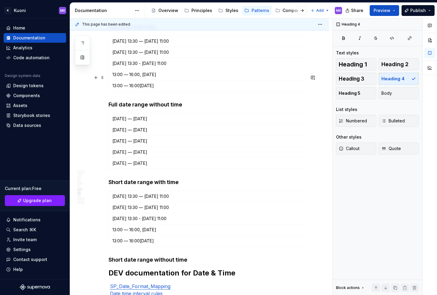
scroll to position [583, 0]
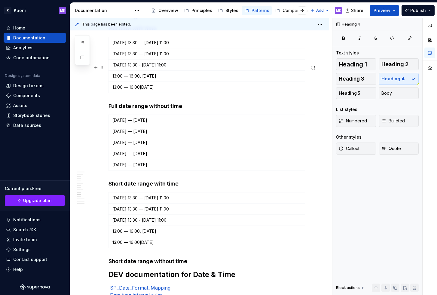
click at [132, 32] on h4 "Full date with time" at bounding box center [207, 28] width 197 height 7
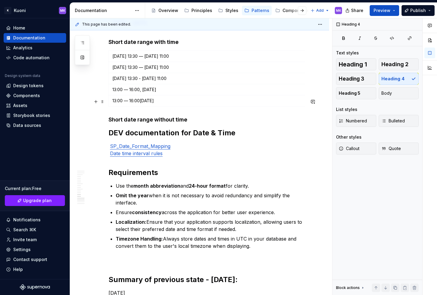
scroll to position [728, 0]
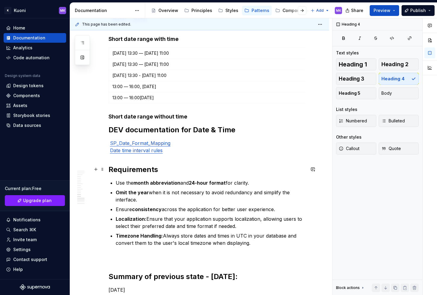
click at [191, 120] on h4 "Short date range without time" at bounding box center [207, 116] width 197 height 7
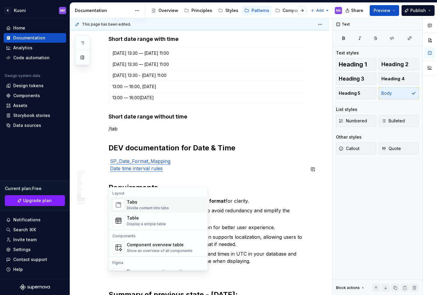
click at [160, 217] on div "Table" at bounding box center [146, 218] width 39 height 6
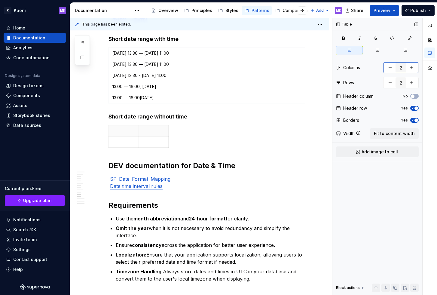
click at [391, 66] on button "button" at bounding box center [390, 67] width 11 height 11
type input "1"
click at [413, 83] on button "button" at bounding box center [412, 82] width 11 height 11
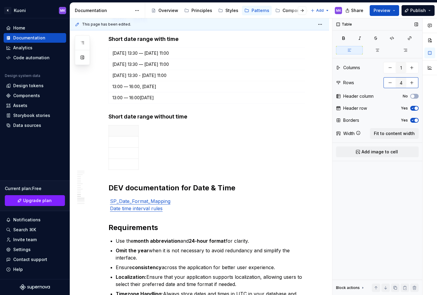
click at [413, 83] on button "button" at bounding box center [412, 82] width 11 height 11
type input "5"
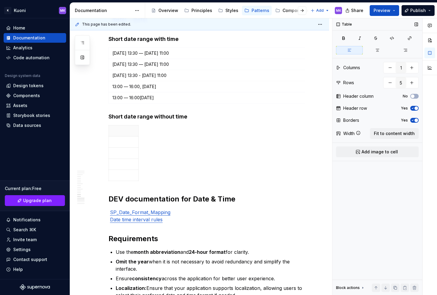
click at [413, 108] on icon "button" at bounding box center [413, 108] width 5 height 4
click at [414, 121] on icon "button" at bounding box center [413, 121] width 5 height 4
click at [405, 131] on span "Fit to content width" at bounding box center [394, 134] width 41 height 6
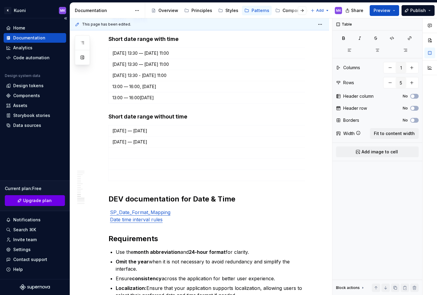
type textarea "*"
click at [389, 84] on button "button" at bounding box center [390, 82] width 11 height 11
type input "4"
click at [389, 84] on button "button" at bounding box center [390, 82] width 11 height 11
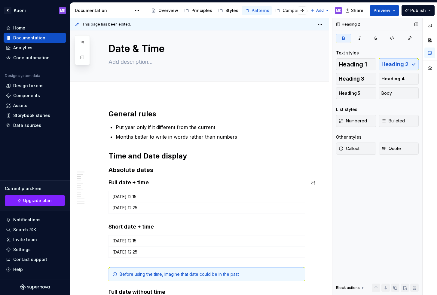
scroll to position [0, 0]
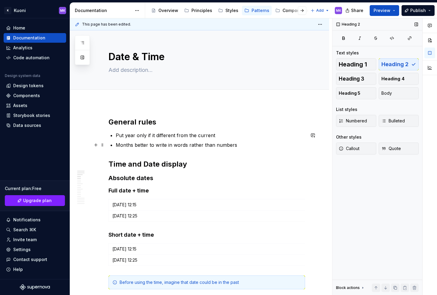
click at [239, 143] on p "Months better to write in words rather than numbers" at bounding box center [210, 144] width 189 height 7
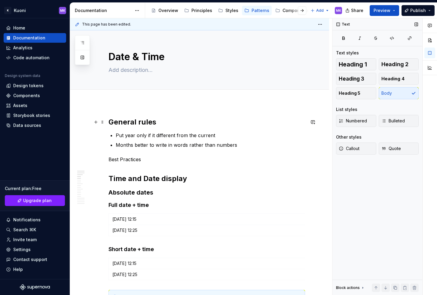
click at [127, 124] on h2 "General rules" at bounding box center [207, 122] width 197 height 10
click at [125, 157] on p "Best Practices" at bounding box center [207, 159] width 197 height 7
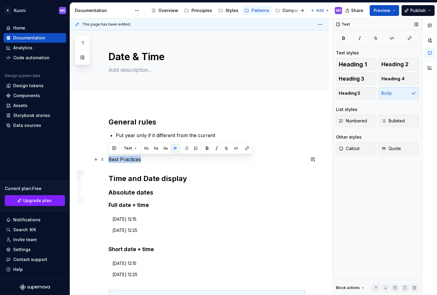
drag, startPoint x: 145, startPoint y: 160, endPoint x: 108, endPoint y: 160, distance: 37.3
click at [387, 65] on span "Heading 2" at bounding box center [395, 64] width 27 height 6
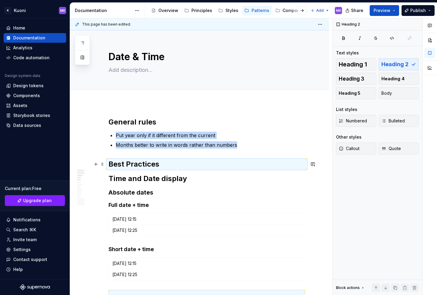
click at [172, 167] on h2 "Best Practices" at bounding box center [207, 164] width 197 height 10
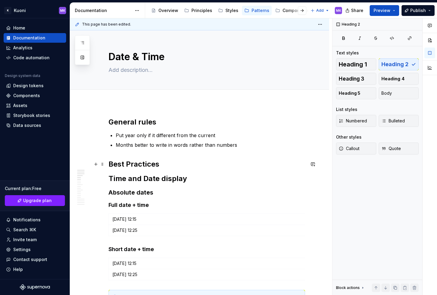
click at [169, 165] on h2 "Best Practices" at bounding box center [207, 164] width 197 height 10
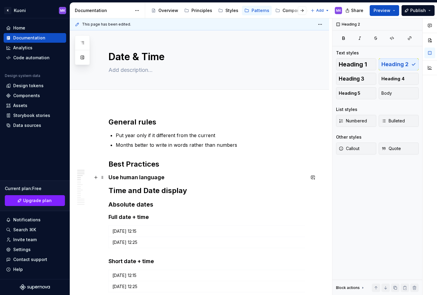
click at [151, 178] on h4 "Use human language" at bounding box center [207, 177] width 197 height 7
click at [167, 177] on h4 "Use human language" at bounding box center [207, 177] width 197 height 7
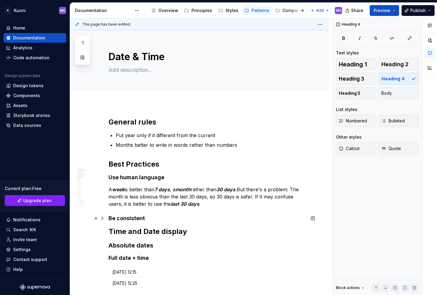
click at [145, 218] on h4 "Be consistent" at bounding box center [207, 218] width 197 height 7
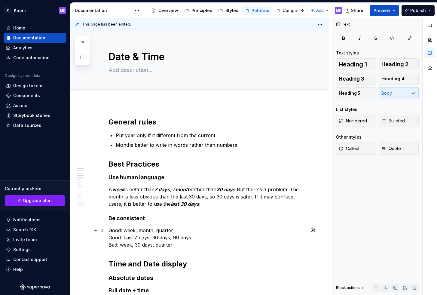
click at [176, 231] on p "Good: week, month, quarter Good: Last 7 days, 30 days, 90 days Bad: week, 30 da…" at bounding box center [207, 238] width 197 height 22
click at [125, 229] on p "Good: week, month, quarter, year Good: Last 7 days, 30 days, 90 days Bad: week,…" at bounding box center [207, 238] width 197 height 22
click at [177, 246] on p "Good: day, week, month, quarter, year Good: Last 7 days, 30 days, 90 days Bad: …" at bounding box center [207, 238] width 197 height 22
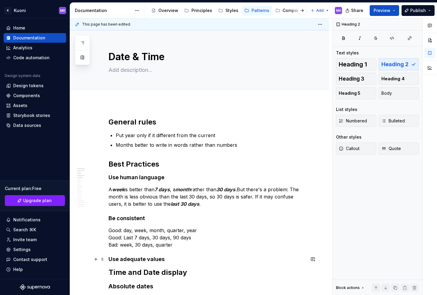
click at [173, 256] on h4 "Use adequate values" at bounding box center [207, 259] width 197 height 7
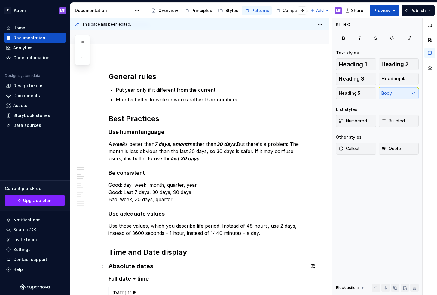
scroll to position [46, 0]
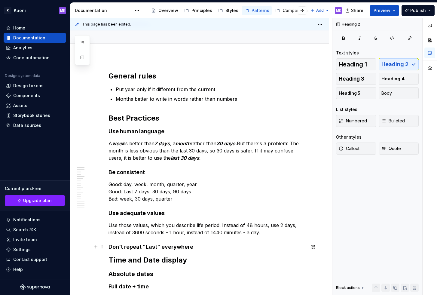
click at [194, 246] on h4 "Don't repeat "Last" everywhere" at bounding box center [207, 246] width 197 height 7
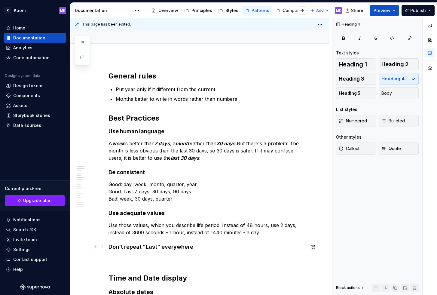
click at [138, 243] on h4 "Don't repeat "Last" everywhere" at bounding box center [207, 246] width 197 height 7
click at [133, 215] on h4 "Use adequate values" at bounding box center [207, 213] width 197 height 7
click at [132, 172] on h4 "Be consistent" at bounding box center [207, 172] width 197 height 7
click at [135, 131] on h4 "Use human language" at bounding box center [207, 131] width 197 height 7
click at [144, 117] on h2 "Best Practices" at bounding box center [207, 118] width 197 height 10
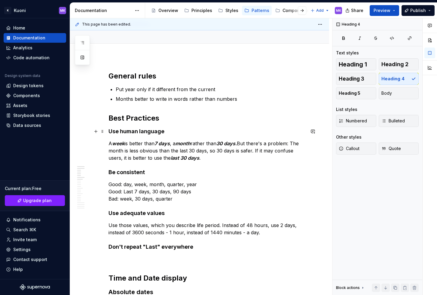
click at [140, 129] on h4 "Use human language" at bounding box center [207, 131] width 197 height 7
click at [161, 258] on p at bounding box center [207, 258] width 197 height 7
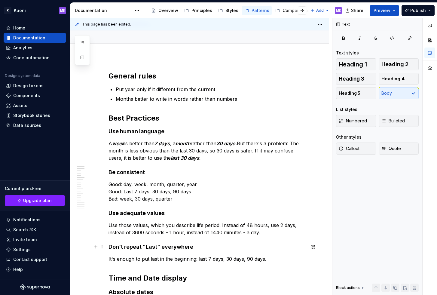
click at [183, 250] on h4 "Don't repeat "Last" everywhere" at bounding box center [207, 246] width 197 height 7
click at [359, 93] on span "Heading 5" at bounding box center [350, 93] width 22 height 6
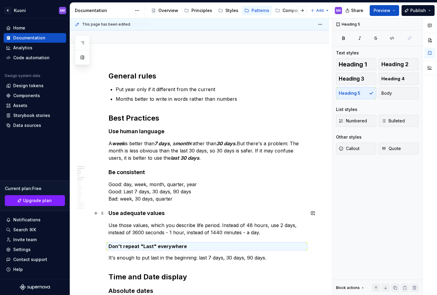
click at [147, 213] on h4 "Use adequate values" at bounding box center [207, 213] width 197 height 7
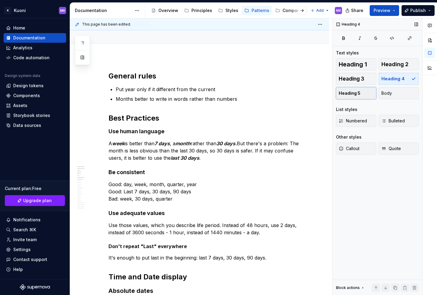
click at [351, 96] on button "Heading 5" at bounding box center [356, 93] width 40 height 12
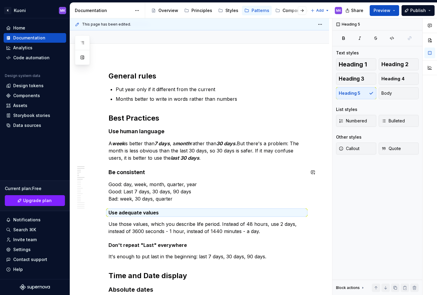
click at [120, 175] on h4 "Be consistent" at bounding box center [207, 172] width 197 height 7
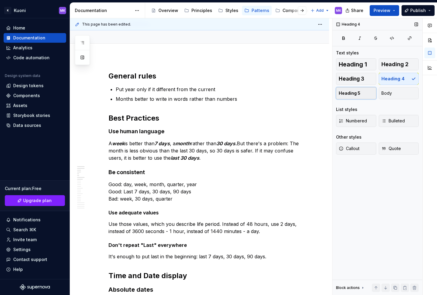
click at [353, 91] on span "Heading 5" at bounding box center [350, 93] width 22 height 6
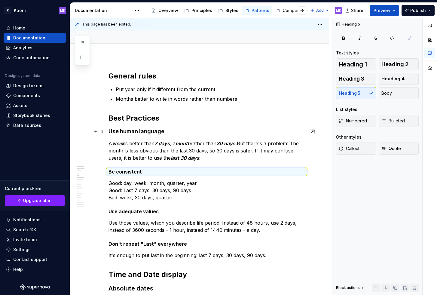
click at [156, 131] on h4 "Use human language" at bounding box center [207, 131] width 197 height 7
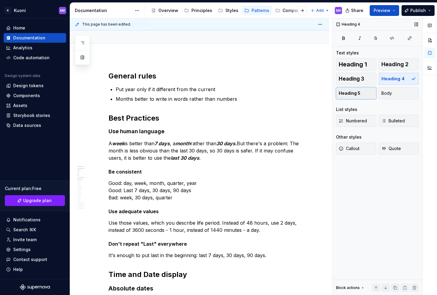
click at [355, 96] on span "Heading 5" at bounding box center [350, 93] width 22 height 6
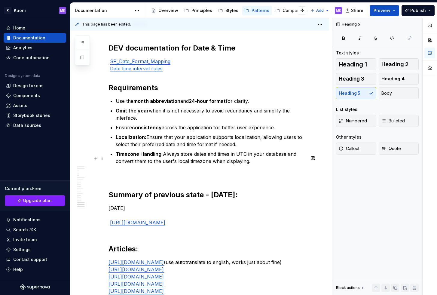
scroll to position [1016, 0]
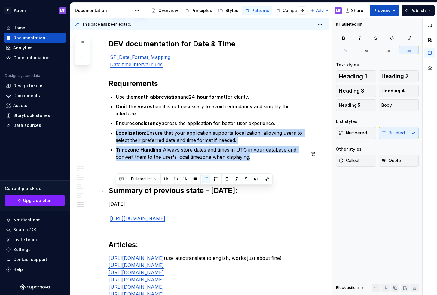
drag, startPoint x: 251, startPoint y: 214, endPoint x: 117, endPoint y: 190, distance: 136.1
click at [117, 161] on ul "Use the month abbreviation and 24-hour format for clarity. Omit the year when i…" at bounding box center [210, 126] width 189 height 67
copy ul "Localization: Ensure that your application supports localization, allowing user…"
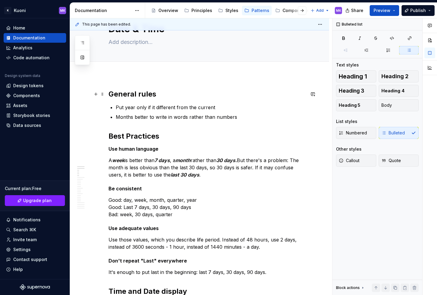
scroll to position [0, 0]
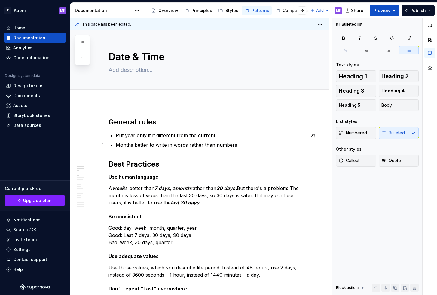
click at [239, 147] on p "Months better to write in words rather than numbers" at bounding box center [210, 144] width 189 height 7
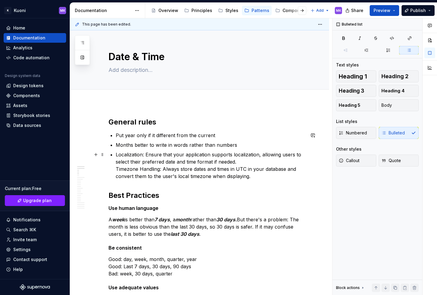
click at [116, 168] on p "Localization: Ensure that your application supports localization, allowing user…" at bounding box center [210, 165] width 189 height 29
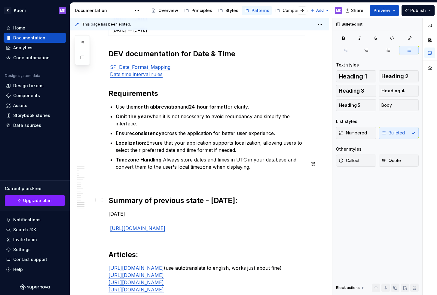
scroll to position [1045, 0]
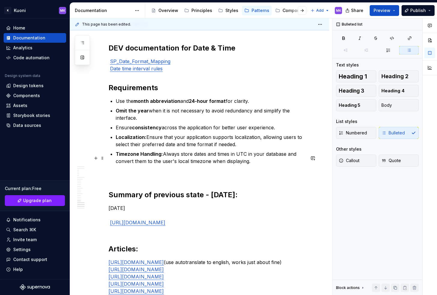
drag, startPoint x: 117, startPoint y: 158, endPoint x: 240, endPoint y: 158, distance: 122.4
click at [240, 105] on p "Use the month abbreviation and 24-hour format for clarity." at bounding box center [210, 100] width 189 height 7
drag, startPoint x: 251, startPoint y: 158, endPoint x: 115, endPoint y: 160, distance: 136.0
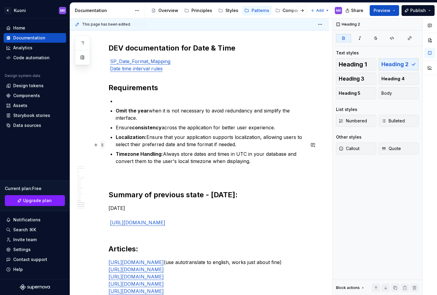
click at [103, 147] on span at bounding box center [102, 145] width 5 height 8
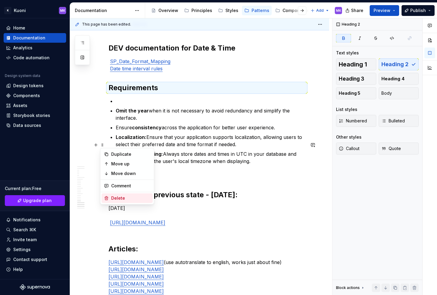
click at [121, 197] on div "Delete" at bounding box center [130, 198] width 39 height 6
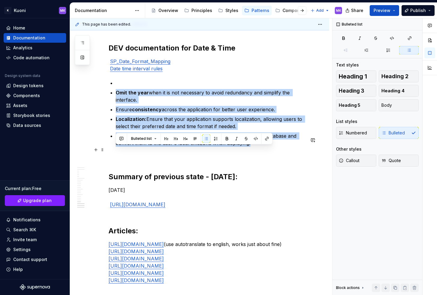
drag, startPoint x: 253, startPoint y: 200, endPoint x: 115, endPoint y: 145, distance: 148.2
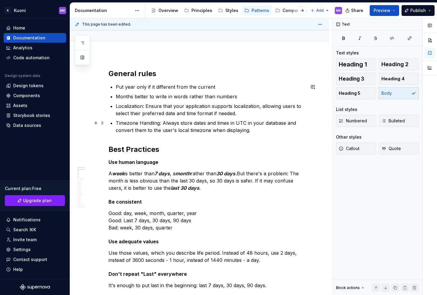
scroll to position [0, 0]
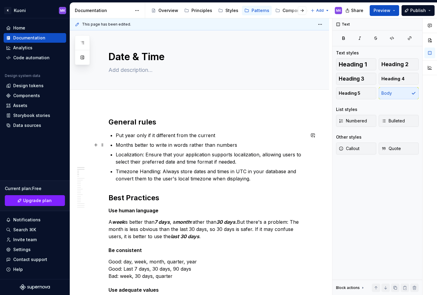
click at [238, 144] on p "Months better to write in words rather than numbers" at bounding box center [210, 144] width 189 height 7
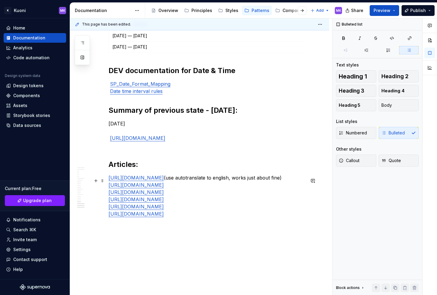
scroll to position [1037, 0]
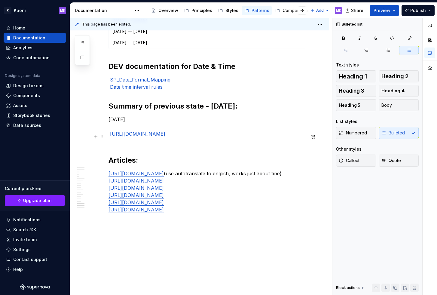
click at [149, 90] on link "Date time interval rules" at bounding box center [136, 87] width 53 height 6
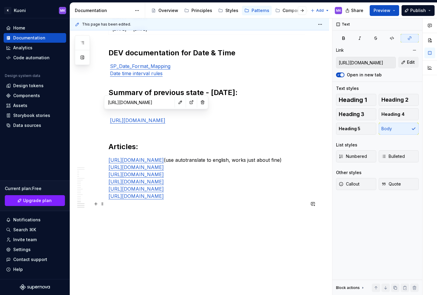
scroll to position [1067, 0]
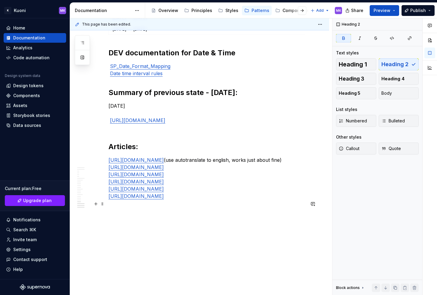
click at [111, 151] on strong "Articles:" at bounding box center [123, 146] width 29 height 9
click at [410, 9] on button "Publish" at bounding box center [418, 10] width 33 height 11
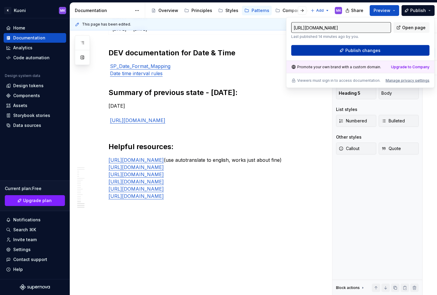
click at [372, 48] on span "Publish changes" at bounding box center [363, 51] width 35 height 6
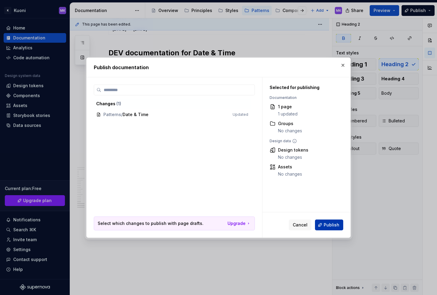
click at [331, 224] on span "Publish" at bounding box center [332, 225] width 16 height 6
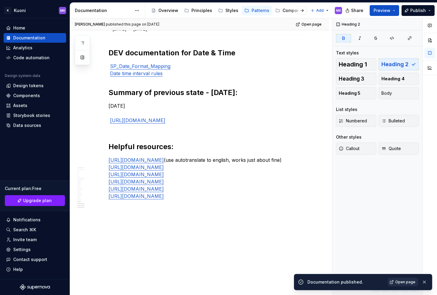
click at [403, 281] on span "Open page" at bounding box center [406, 282] width 20 height 5
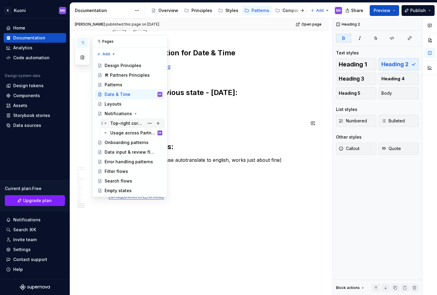
click at [115, 121] on div "Top-right corner notifications" at bounding box center [127, 123] width 34 height 6
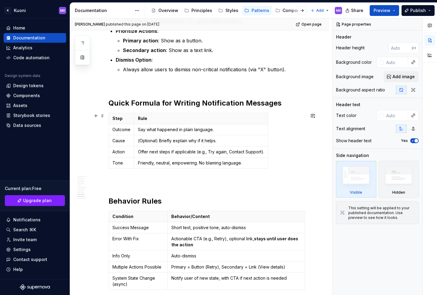
scroll to position [1082, 0]
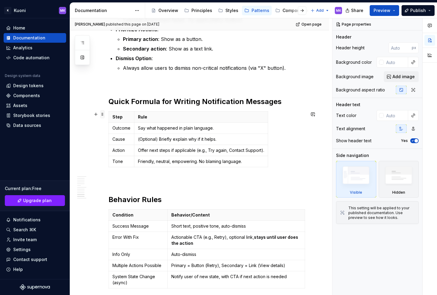
click at [102, 115] on span at bounding box center [102, 114] width 5 height 8
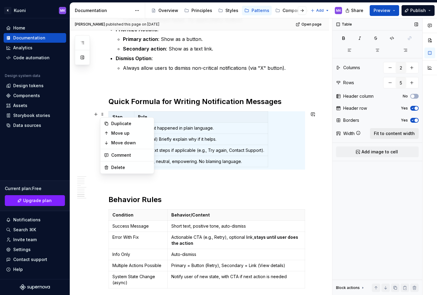
click at [397, 134] on span "Fit to content width" at bounding box center [394, 134] width 41 height 6
type textarea "*"
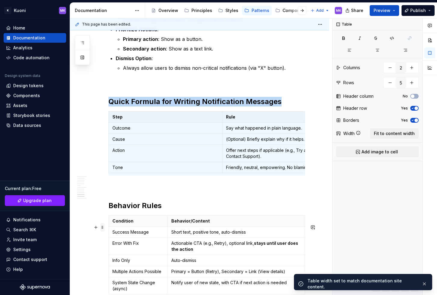
click at [102, 228] on span at bounding box center [102, 227] width 5 height 8
type input "6"
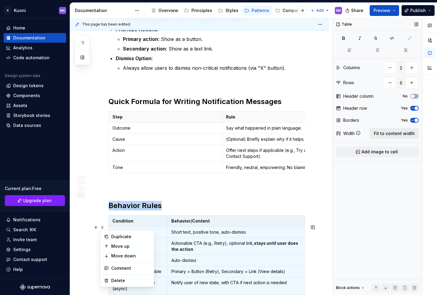
click at [394, 133] on span "Fit to content width" at bounding box center [394, 134] width 41 height 6
type textarea "*"
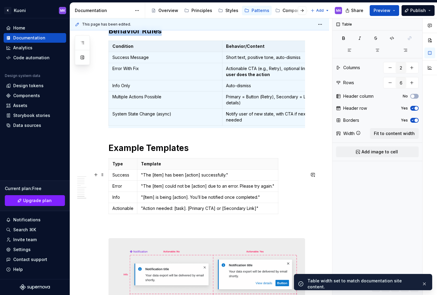
scroll to position [1260, 0]
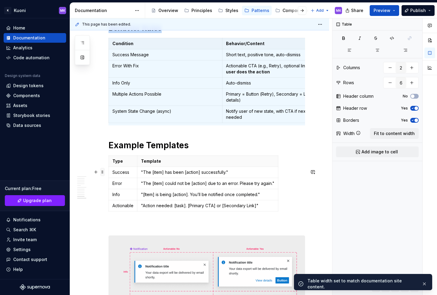
click at [103, 172] on span at bounding box center [102, 172] width 5 height 8
type input "5"
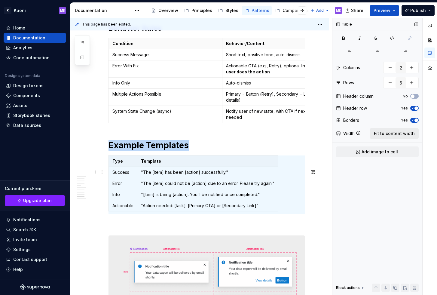
click at [394, 133] on span "Fit to content width" at bounding box center [394, 134] width 41 height 6
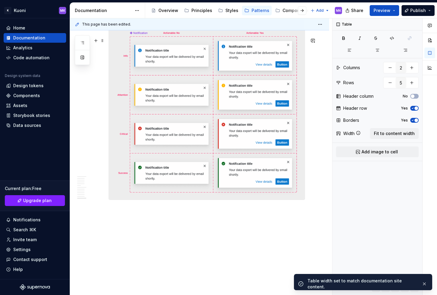
scroll to position [1512, 0]
click at [418, 13] on button "Publish" at bounding box center [418, 10] width 33 height 11
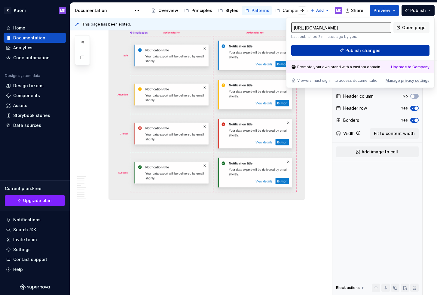
click at [371, 51] on span "Publish changes" at bounding box center [363, 51] width 35 height 6
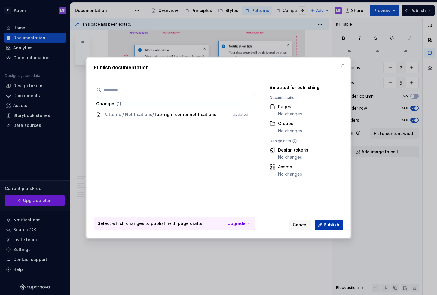
click at [330, 227] on span "Publish" at bounding box center [332, 225] width 16 height 6
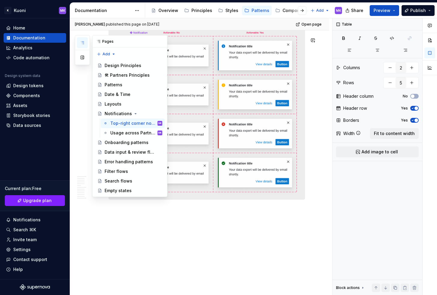
click at [83, 39] on button "button" at bounding box center [82, 42] width 11 height 11
click at [84, 40] on icon "button" at bounding box center [82, 42] width 5 height 5
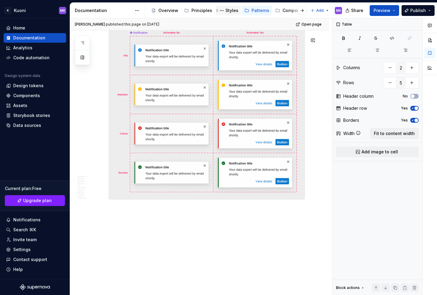
click at [228, 12] on div "Styles" at bounding box center [232, 11] width 13 height 6
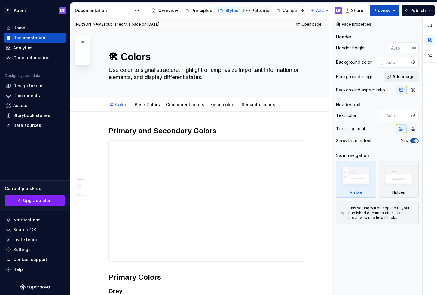
click at [257, 12] on div "Patterns" at bounding box center [261, 11] width 18 height 6
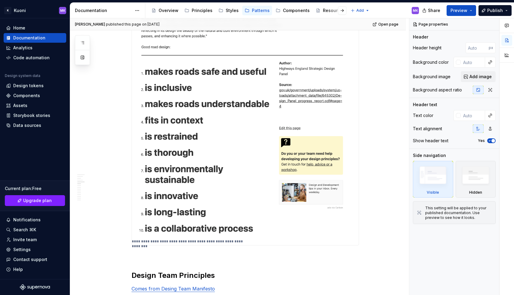
scroll to position [399, 0]
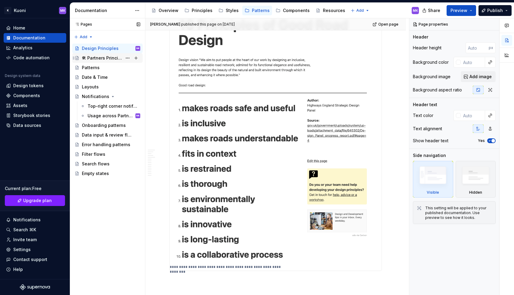
click at [95, 58] on div "🛠 Partners Principles" at bounding box center [102, 58] width 40 height 6
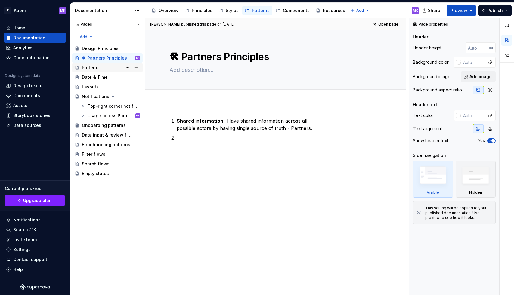
click at [102, 66] on div "Patterns" at bounding box center [111, 67] width 58 height 8
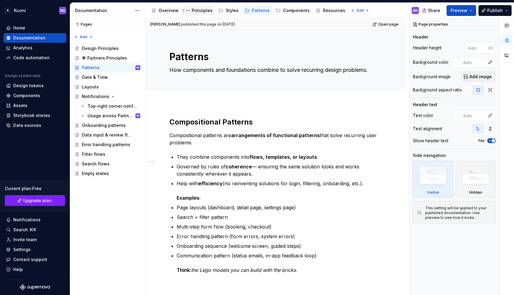
click at [201, 11] on div "Principles" at bounding box center [202, 11] width 21 height 6
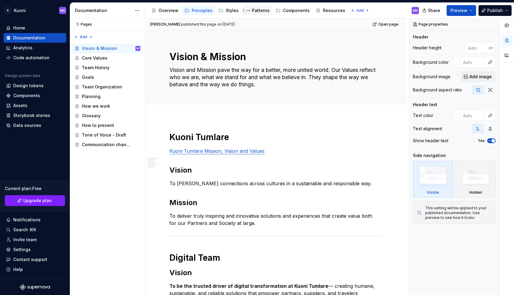
click at [262, 11] on div "Patterns" at bounding box center [261, 11] width 18 height 6
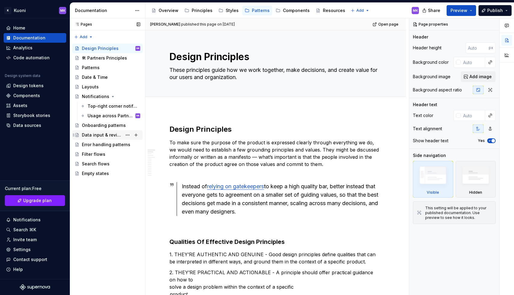
click at [105, 136] on div "Data input & review flows" at bounding box center [102, 135] width 40 height 6
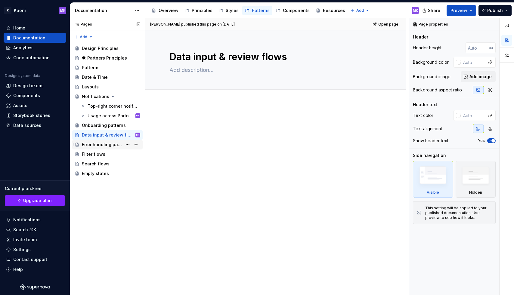
click at [102, 146] on div "Error handling patterns" at bounding box center [102, 145] width 40 height 6
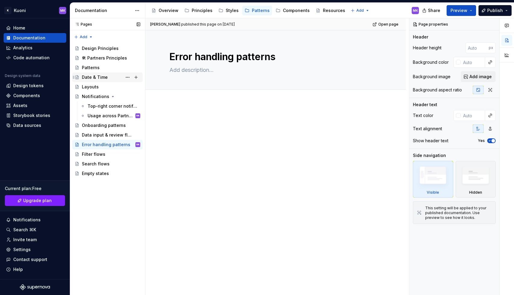
click at [91, 75] on div "Date & Time" at bounding box center [95, 77] width 26 height 6
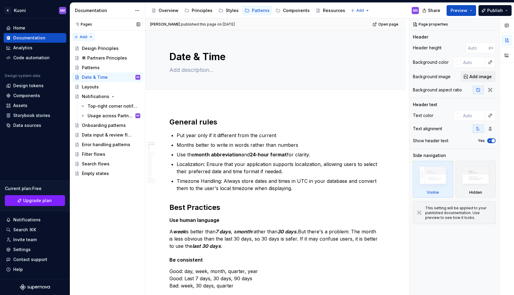
click at [79, 36] on div "Pages Pages Add Accessibility guide for tree Page tree. Navigate the tree with …" at bounding box center [107, 156] width 75 height 277
click at [97, 50] on div "New page" at bounding box center [102, 49] width 39 height 6
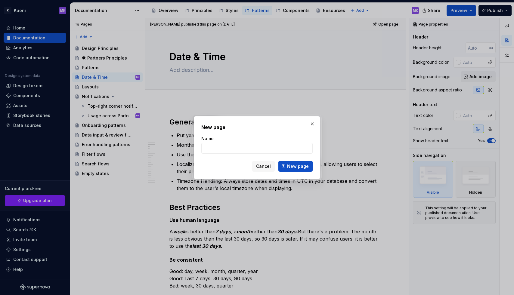
type textarea "*"
type input "Data visibility"
click button "New page" at bounding box center [295, 166] width 34 height 11
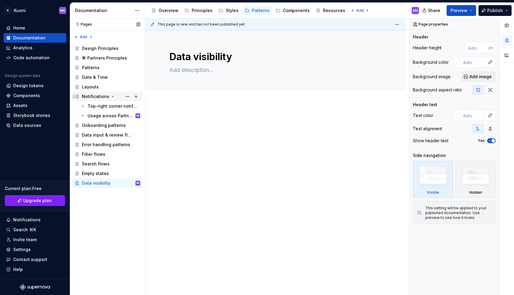
click at [110, 95] on icon "Page tree" at bounding box center [112, 96] width 5 height 5
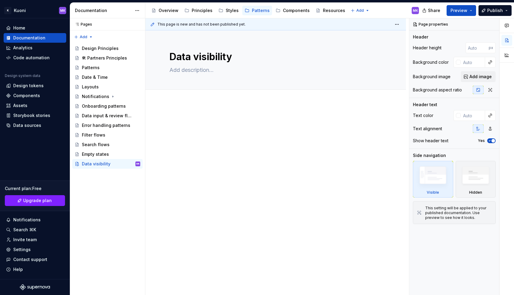
click at [180, 112] on div at bounding box center [275, 169] width 260 height 133
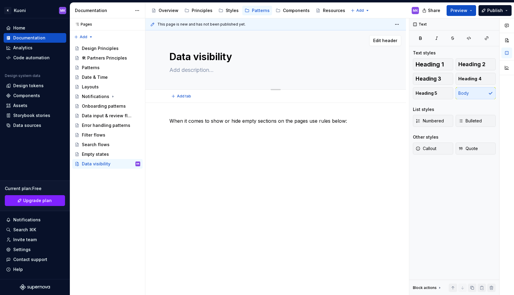
click at [193, 69] on textarea at bounding box center [274, 70] width 212 height 10
type textarea "*"
type textarea "S"
type textarea "*"
type textarea "Sh"
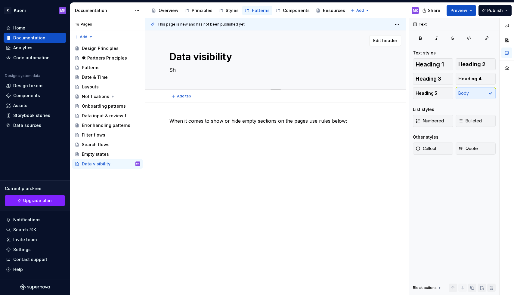
type textarea "*"
type textarea "Sho"
type textarea "*"
type textarea "Show"
type textarea "*"
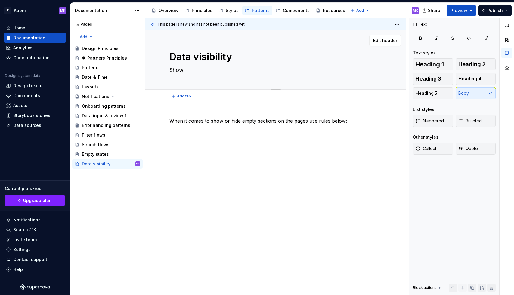
type textarea "Show"
type textarea "*"
type textarea "Show o"
type textarea "*"
type textarea "Show or"
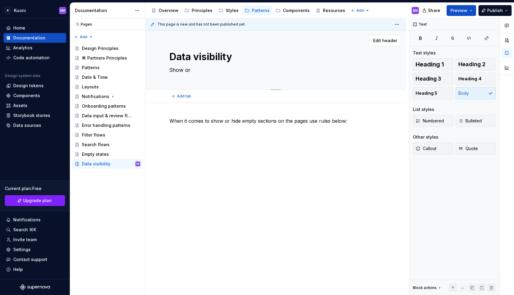
type textarea "*"
type textarea "Show or"
type textarea "*"
type textarea "Show or h"
type textarea "*"
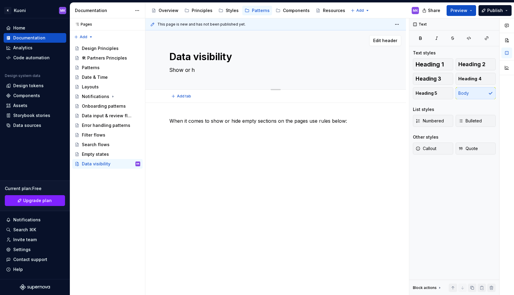
type textarea "Show or hi"
type textarea "*"
type textarea "Show or hid"
type textarea "*"
type textarea "Show or hide"
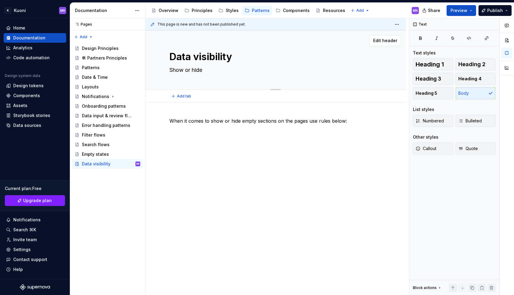
type textarea "*"
type textarea "Show or hide"
type textarea "*"
type textarea "Show or hide i"
type textarea "*"
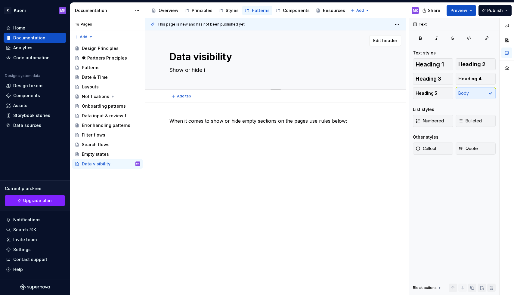
type textarea "Show or hide in"
type textarea "*"
type textarea "Show or hide inf"
type textarea "*"
type textarea "Show or hide info"
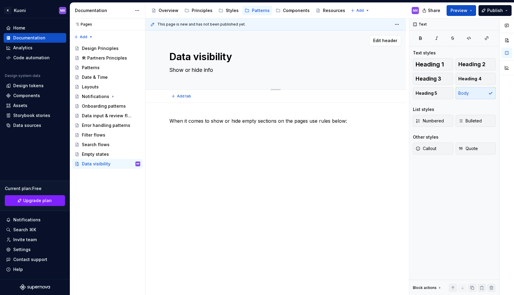
type textarea "*"
type textarea "Show or hide infor"
type textarea "*"
type textarea "Show or hide inform"
type textarea "*"
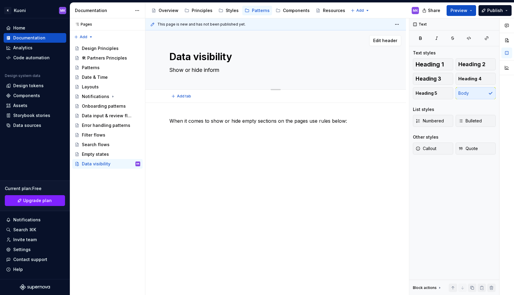
type textarea "Show or hide informa"
type textarea "*"
type textarea "Show or hide informat"
type textarea "*"
type textarea "Show or hide informati"
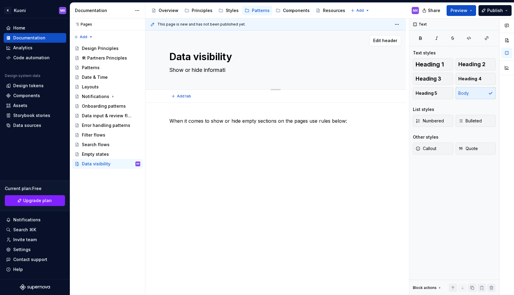
type textarea "*"
type textarea "Show or hide informatio"
type textarea "*"
type textarea "Show or hide information"
type textarea "*"
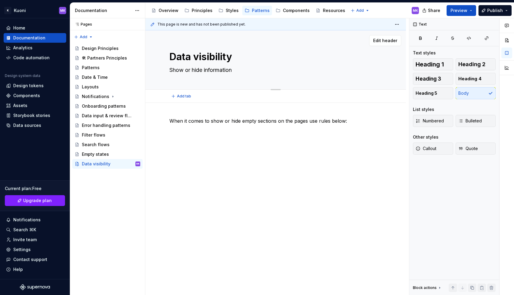
type textarea "Show or hide information?"
type textarea "*"
type textarea "Show or hide information?"
click at [246, 144] on div "When it comes to show or hide empty sections on the pages use rules below:" at bounding box center [275, 132] width 212 height 30
click at [183, 138] on div "When it comes to show or hide empty sections on the pages use rules below:" at bounding box center [275, 128] width 212 height 23
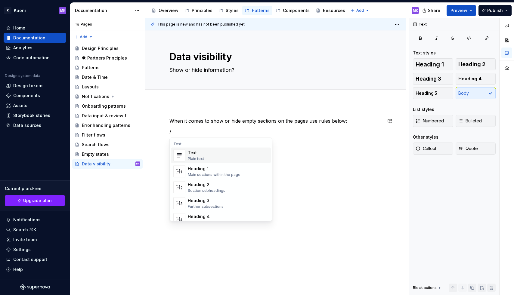
type textarea "*"
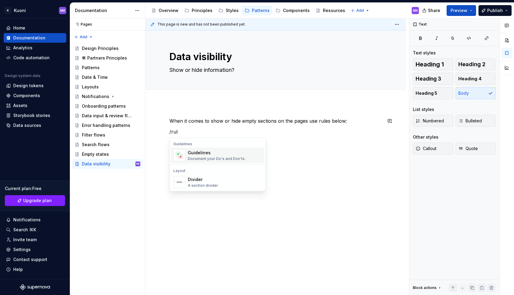
click at [232, 159] on div "Document your Do's and Don'ts." at bounding box center [217, 158] width 58 height 5
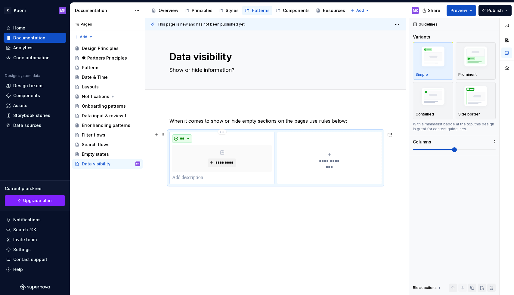
click at [186, 137] on button "**" at bounding box center [182, 138] width 20 height 8
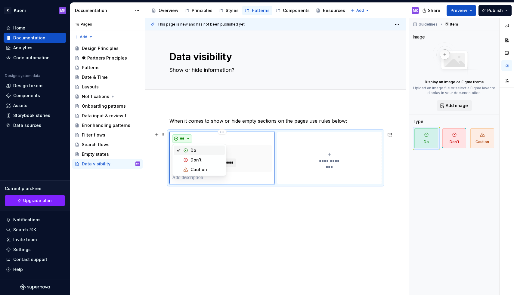
click at [186, 137] on button "**" at bounding box center [182, 138] width 20 height 8
click at [164, 136] on span at bounding box center [163, 135] width 5 height 8
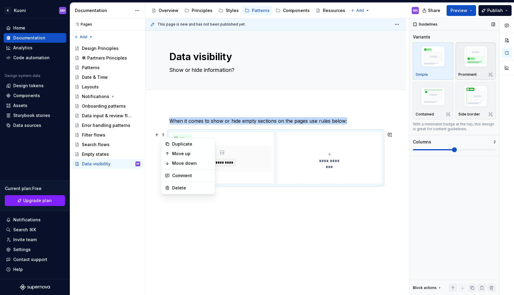
click at [437, 61] on img "button" at bounding box center [475, 58] width 35 height 26
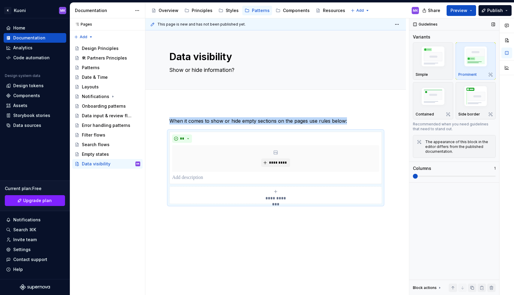
click at [415, 175] on span at bounding box center [415, 176] width 5 height 5
click at [180, 134] on div "** *********" at bounding box center [275, 158] width 212 height 52
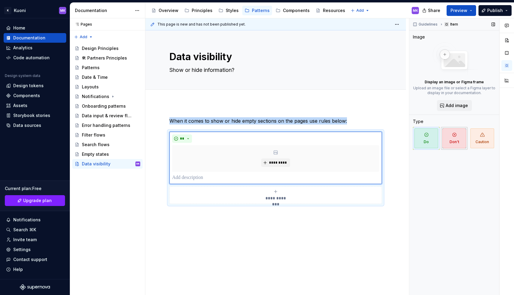
click at [437, 140] on span "Don't" at bounding box center [454, 138] width 24 height 20
click at [437, 138] on span "Caution" at bounding box center [482, 138] width 24 height 20
click at [437, 140] on span "Don't" at bounding box center [454, 138] width 24 height 20
click at [424, 140] on span "Do" at bounding box center [426, 138] width 24 height 20
click at [182, 139] on span "**" at bounding box center [182, 138] width 5 height 5
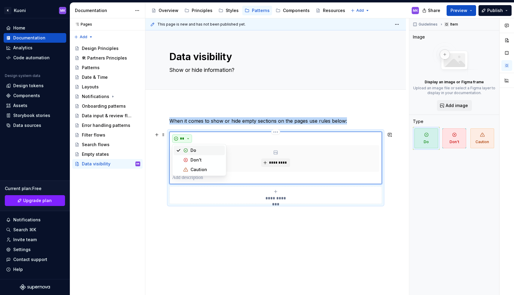
click at [182, 139] on span "**" at bounding box center [182, 138] width 5 height 5
click at [232, 196] on div "**********" at bounding box center [275, 195] width 207 height 12
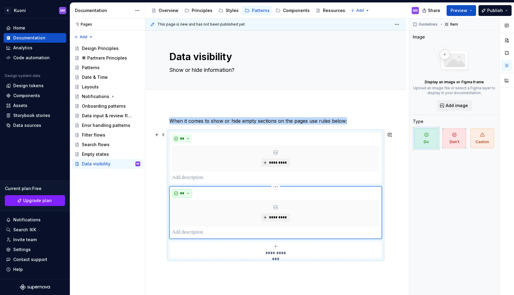
click at [184, 193] on span "**" at bounding box center [182, 193] width 5 height 5
click at [192, 213] on div "Don't" at bounding box center [195, 215] width 11 height 6
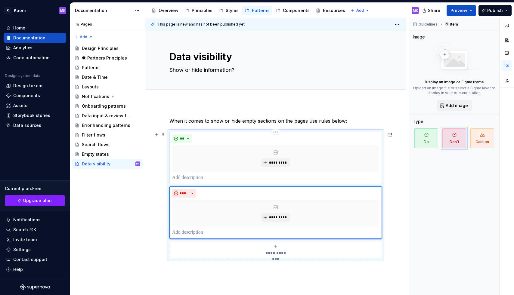
click at [198, 177] on p at bounding box center [275, 177] width 207 height 7
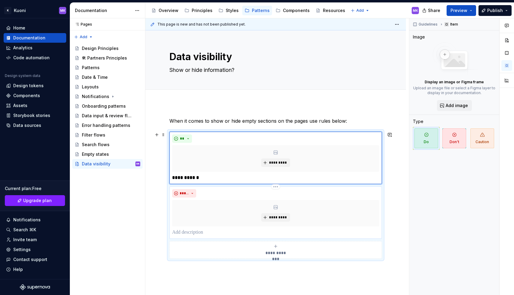
click at [200, 231] on p at bounding box center [275, 232] width 207 height 7
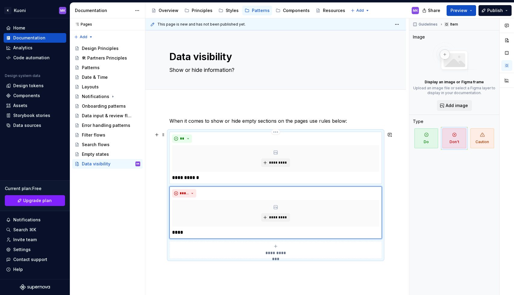
click at [212, 176] on p "**********" at bounding box center [275, 177] width 207 height 7
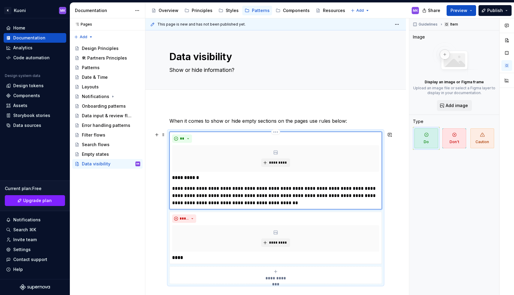
click at [177, 187] on p "**********" at bounding box center [275, 196] width 207 height 22
click at [172, 187] on p "**********" at bounding box center [275, 196] width 207 height 22
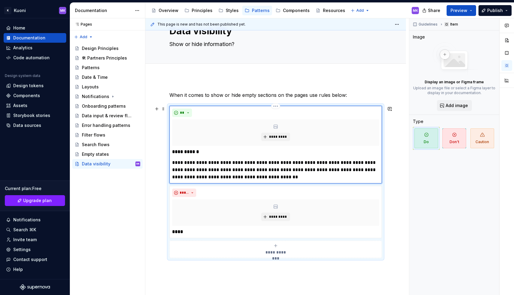
scroll to position [29, 0]
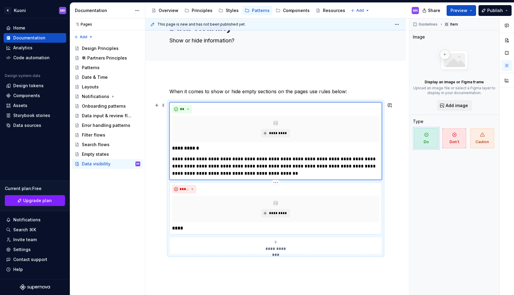
click at [206, 229] on p "****" at bounding box center [275, 228] width 207 height 7
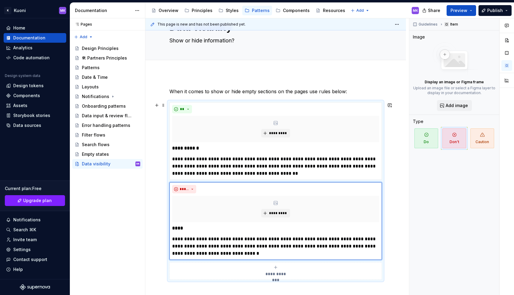
click at [392, 174] on div "**********" at bounding box center [275, 224] width 260 height 302
click at [162, 105] on span at bounding box center [163, 105] width 5 height 8
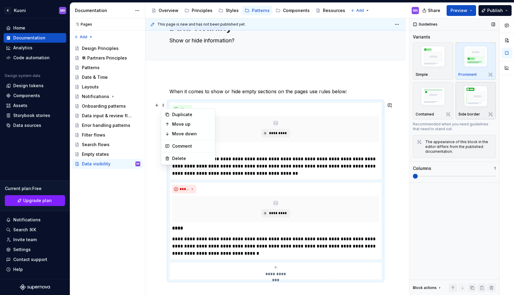
click at [437, 96] on img "button" at bounding box center [475, 97] width 35 height 26
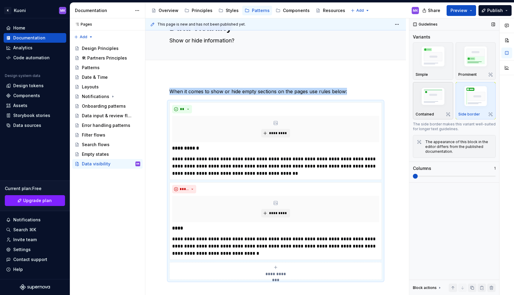
click at [435, 98] on img "button" at bounding box center [432, 96] width 35 height 23
click at [437, 98] on img "button" at bounding box center [475, 97] width 35 height 26
click at [437, 11] on span "Preview" at bounding box center [458, 11] width 17 height 6
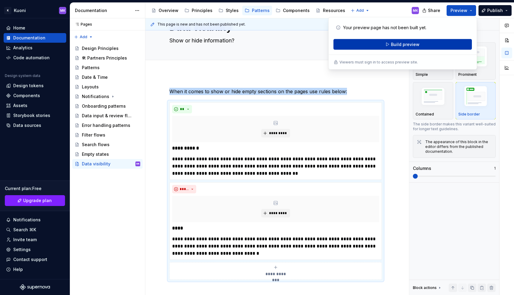
click at [402, 44] on span "Build preview" at bounding box center [405, 45] width 29 height 6
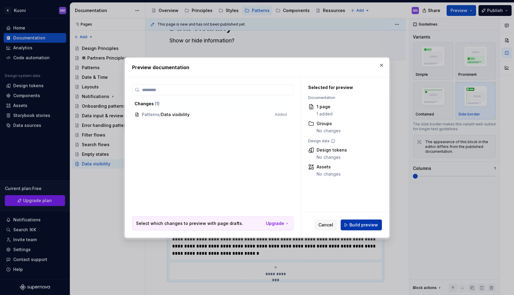
click at [367, 226] on span "Build preview" at bounding box center [363, 225] width 29 height 6
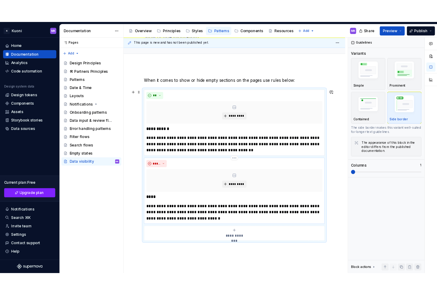
scroll to position [51, 0]
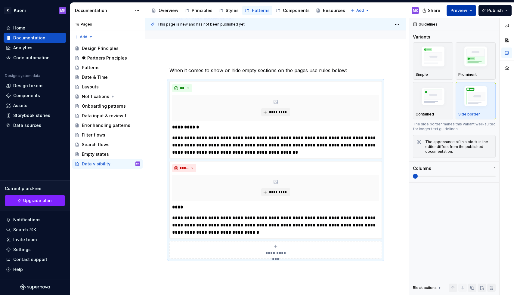
click at [437, 9] on span "Preview" at bounding box center [458, 11] width 17 height 6
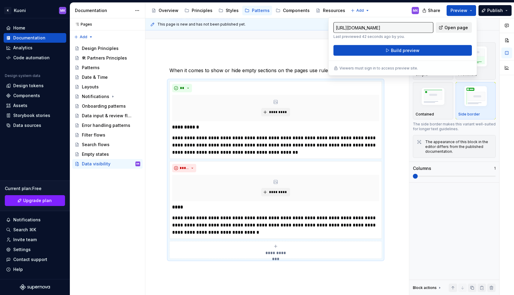
click at [437, 25] on span "Open page" at bounding box center [455, 28] width 23 height 6
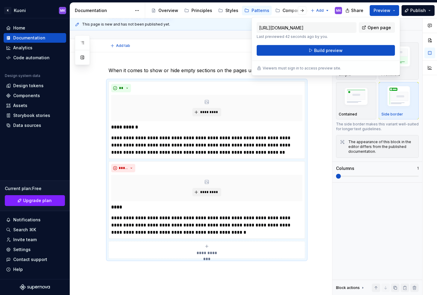
click at [148, 51] on div "Add tab" at bounding box center [199, 45] width 259 height 13
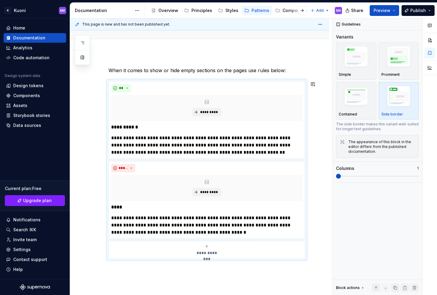
click at [166, 272] on div "**********" at bounding box center [201, 156] width 262 height 277
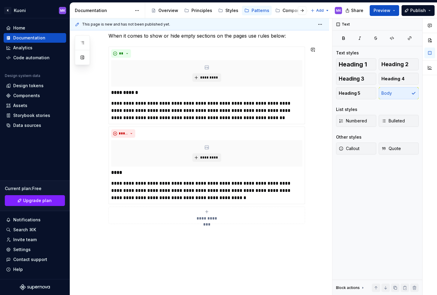
scroll to position [88, 0]
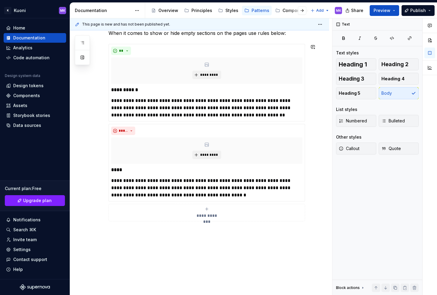
click at [146, 232] on div "**********" at bounding box center [201, 156] width 262 height 277
click at [164, 231] on div "**********" at bounding box center [199, 166] width 259 height 302
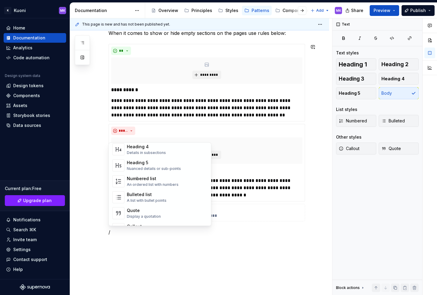
scroll to position [0, 0]
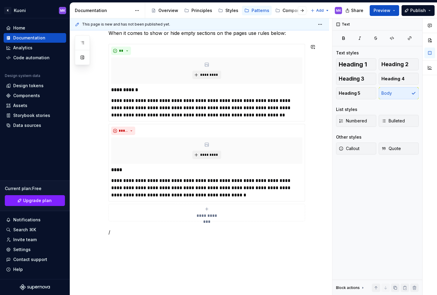
click at [176, 247] on div "**********" at bounding box center [199, 173] width 259 height 316
click at [125, 229] on p "/" at bounding box center [207, 232] width 197 height 7
click at [103, 48] on span at bounding box center [102, 47] width 5 height 8
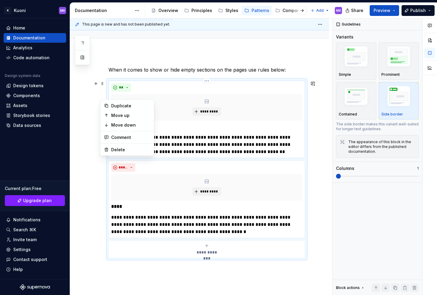
scroll to position [62, 0]
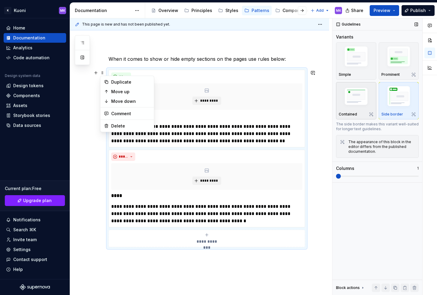
click at [351, 89] on img "button" at bounding box center [356, 96] width 35 height 23
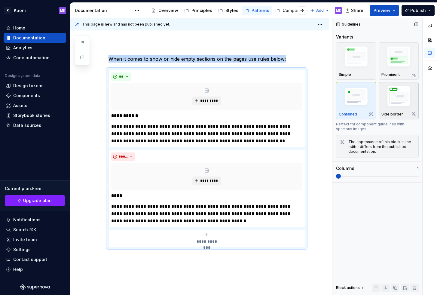
click at [392, 90] on img "button" at bounding box center [399, 97] width 35 height 26
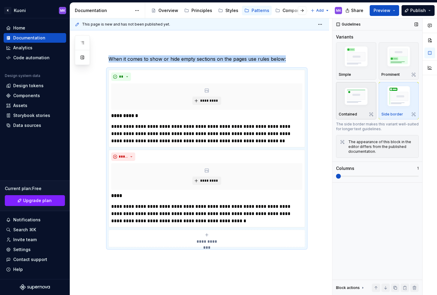
click at [367, 92] on img "button" at bounding box center [356, 96] width 35 height 23
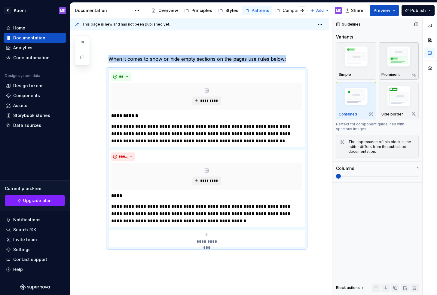
click at [396, 59] on img "button" at bounding box center [399, 58] width 35 height 26
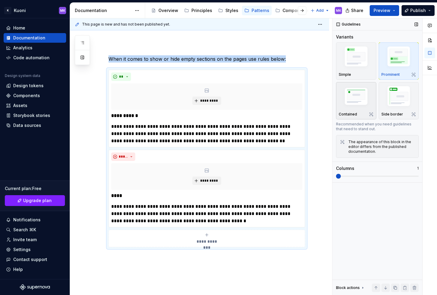
click at [355, 96] on img "button" at bounding box center [356, 96] width 35 height 23
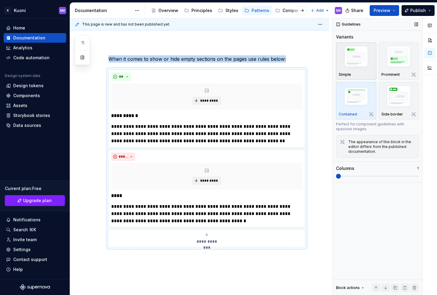
click at [359, 58] on img "button" at bounding box center [356, 58] width 35 height 26
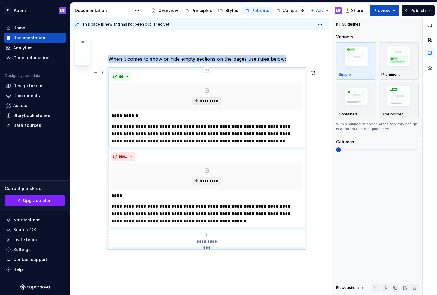
click at [202, 101] on span "*********" at bounding box center [209, 100] width 18 height 5
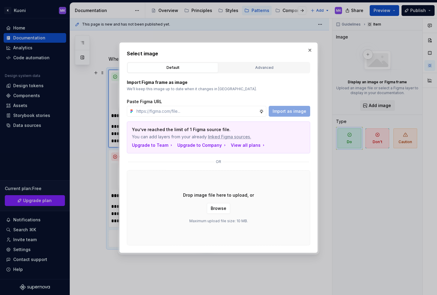
type textarea "*"
click at [267, 67] on div "Advanced" at bounding box center [264, 68] width 87 height 6
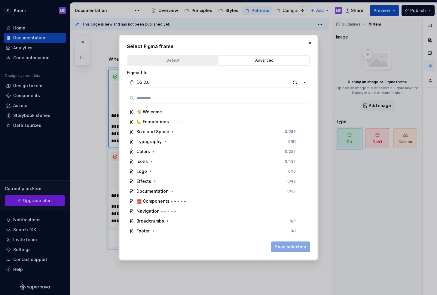
click at [166, 57] on button "Default" at bounding box center [173, 60] width 91 height 10
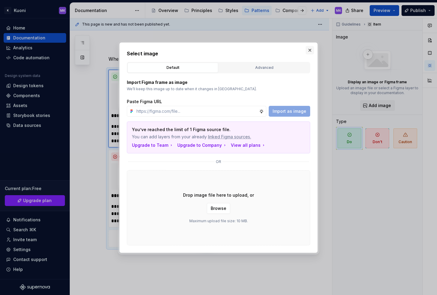
click at [311, 50] on button "button" at bounding box center [310, 50] width 8 height 8
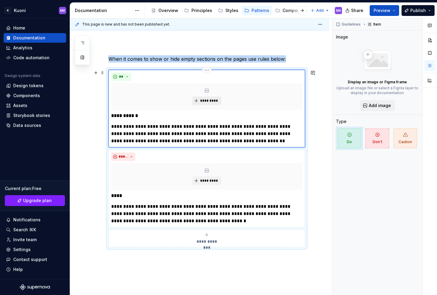
click at [207, 102] on span "*********" at bounding box center [209, 100] width 18 height 5
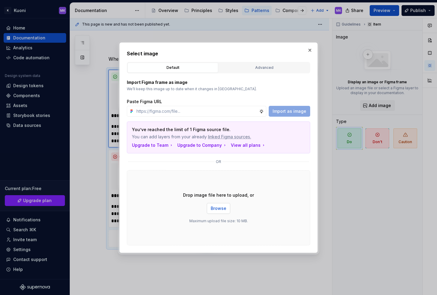
click at [217, 208] on span "Browse" at bounding box center [219, 208] width 16 height 6
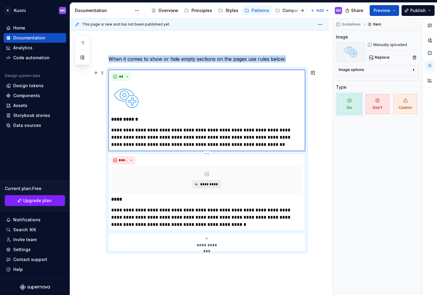
click at [206, 183] on span "*********" at bounding box center [209, 184] width 18 height 5
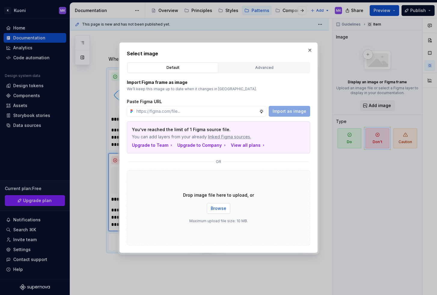
click at [220, 208] on span "Browse" at bounding box center [219, 208] width 16 height 6
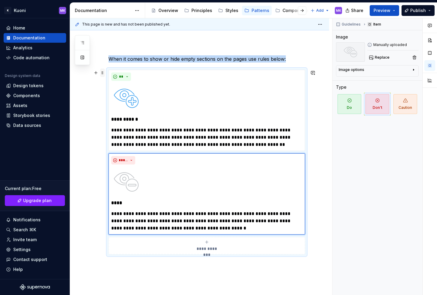
click at [102, 73] on span at bounding box center [102, 73] width 5 height 8
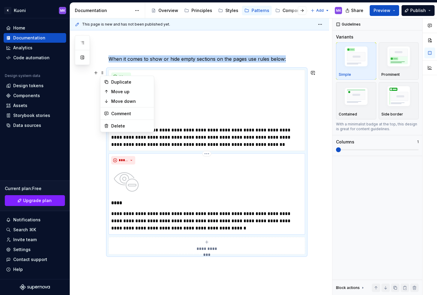
click at [180, 192] on div at bounding box center [206, 182] width 191 height 30
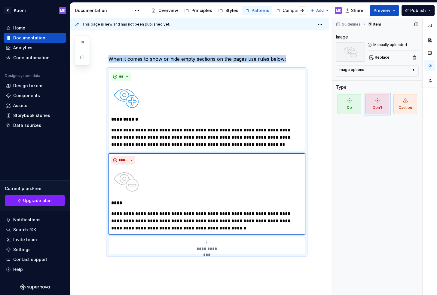
click at [382, 69] on div "Image options" at bounding box center [375, 70] width 72 height 7
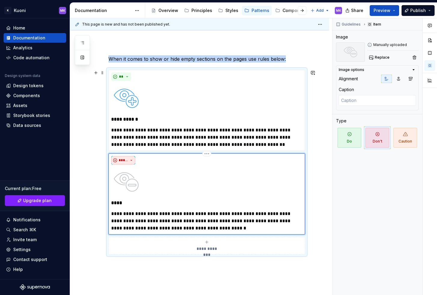
click at [121, 160] on span "*****" at bounding box center [123, 160] width 9 height 5
click at [132, 171] on div "Do" at bounding box center [133, 172] width 6 height 6
click at [102, 73] on span at bounding box center [102, 73] width 5 height 8
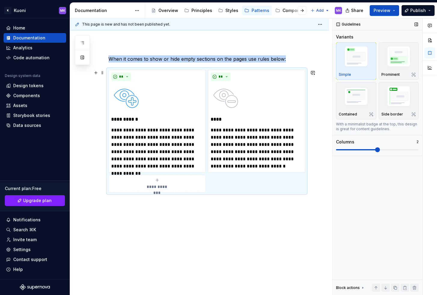
click at [375, 149] on span at bounding box center [377, 149] width 5 height 5
click at [393, 99] on img "button" at bounding box center [399, 97] width 35 height 26
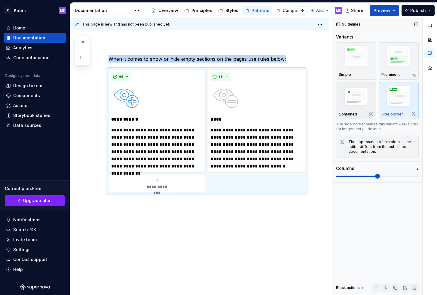
click at [344, 98] on img "button" at bounding box center [356, 96] width 35 height 23
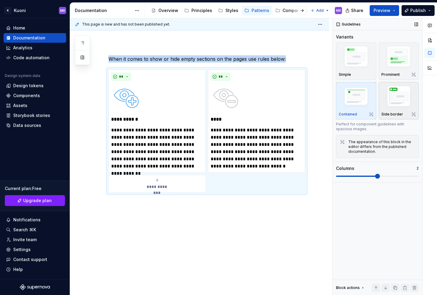
click at [405, 97] on img "button" at bounding box center [399, 97] width 35 height 26
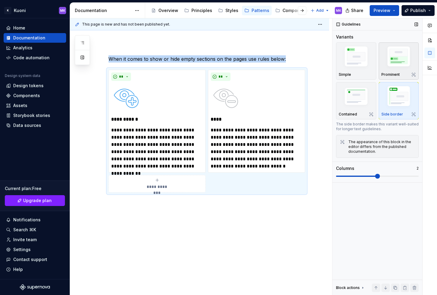
click at [394, 68] on img "button" at bounding box center [399, 58] width 35 height 26
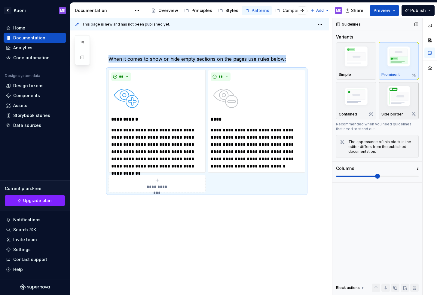
click at [394, 97] on img "button" at bounding box center [399, 97] width 35 height 26
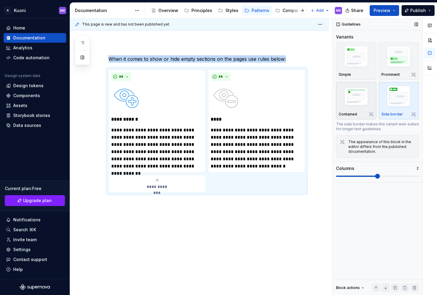
click at [353, 96] on img "button" at bounding box center [356, 96] width 35 height 23
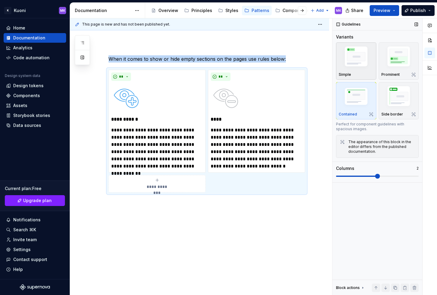
click at [350, 61] on img "button" at bounding box center [356, 58] width 35 height 26
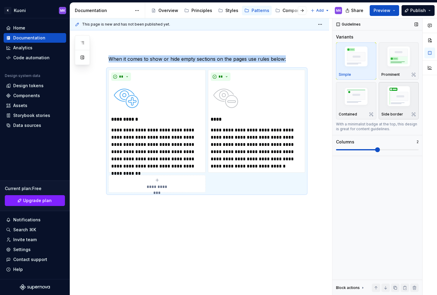
click at [390, 94] on img "button" at bounding box center [399, 97] width 35 height 26
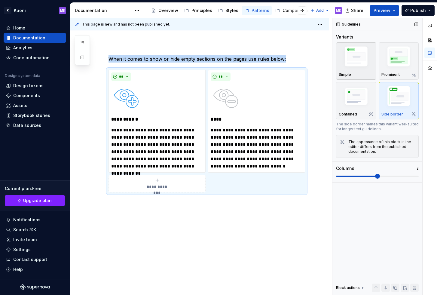
click at [355, 63] on img "button" at bounding box center [356, 58] width 35 height 26
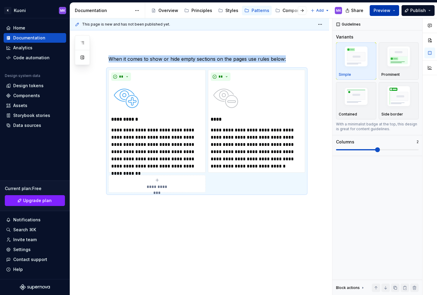
click at [387, 9] on span "Preview" at bounding box center [382, 11] width 17 height 6
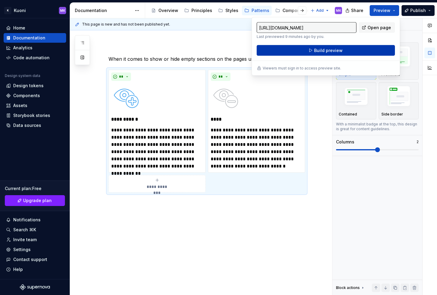
click at [336, 51] on span "Build preview" at bounding box center [328, 51] width 29 height 6
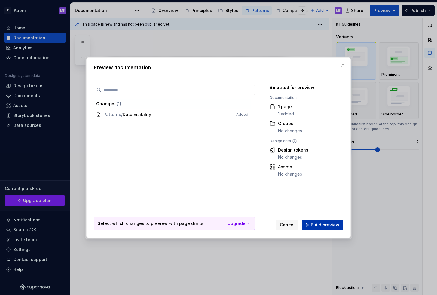
click at [331, 227] on span "Build preview" at bounding box center [325, 225] width 29 height 6
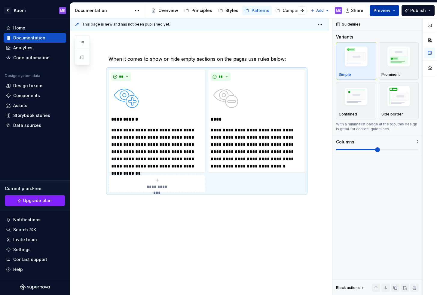
click at [389, 11] on span "Preview" at bounding box center [382, 11] width 17 height 6
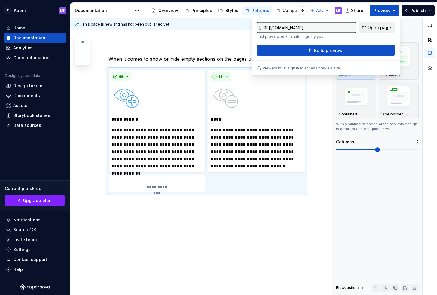
click at [375, 27] on span "Open page" at bounding box center [379, 28] width 23 height 6
click at [227, 10] on div "Styles" at bounding box center [232, 11] width 13 height 6
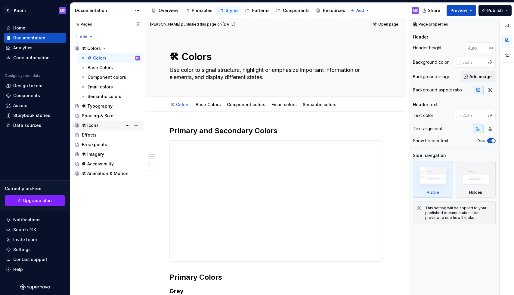
click at [98, 122] on div "🛠 Icons" at bounding box center [111, 125] width 58 height 8
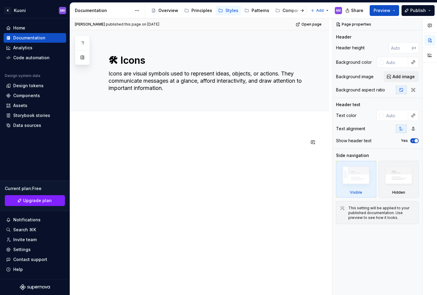
type textarea "*"
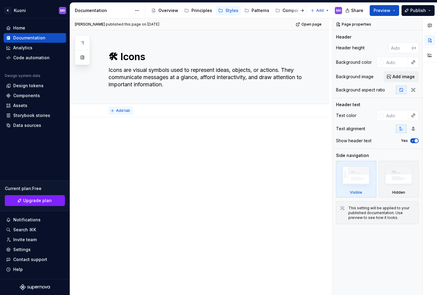
click at [123, 112] on span "Add tab" at bounding box center [123, 110] width 14 height 5
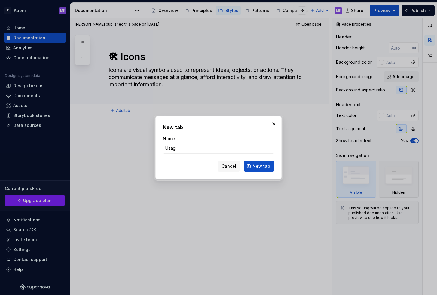
type input "Usage"
click button "New tab" at bounding box center [259, 166] width 30 height 11
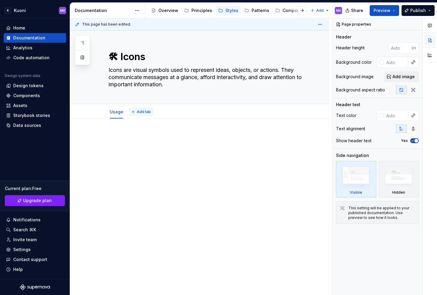
type textarea "*"
click at [137, 110] on span "Add tab" at bounding box center [144, 111] width 14 height 5
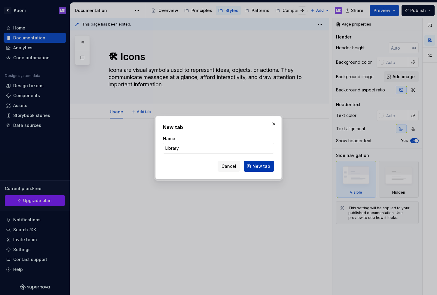
type input "Library"
click at [266, 166] on span "New tab" at bounding box center [262, 166] width 18 height 6
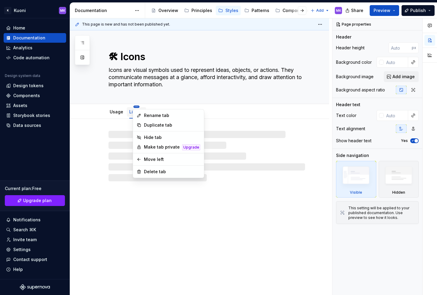
click at [103, 106] on html "K Kuoni MK Home Documentation Analytics Code automation Design system data Desi…" at bounding box center [218, 147] width 437 height 295
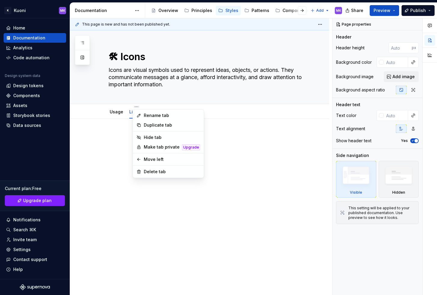
click at [104, 115] on html "K Kuoni MK Home Documentation Analytics Code automation Design system data Desi…" at bounding box center [218, 147] width 437 height 295
click at [101, 113] on html "K Kuoni MK Home Documentation Analytics Code automation Design system data Desi…" at bounding box center [218, 147] width 437 height 295
click at [153, 159] on div "Move left" at bounding box center [172, 159] width 57 height 6
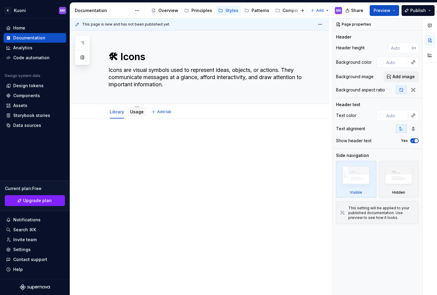
click at [135, 112] on link "Usage" at bounding box center [137, 111] width 14 height 5
click at [121, 134] on p at bounding box center [207, 136] width 197 height 7
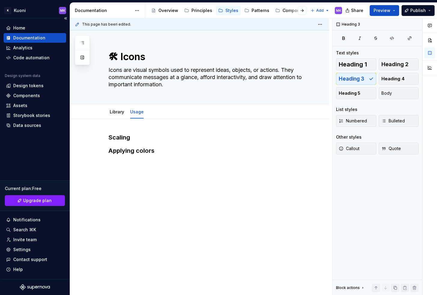
type textarea "*"
click at [126, 149] on h3 "Applying colors" at bounding box center [207, 150] width 197 height 8
click at [122, 135] on h3 "Scaling" at bounding box center [207, 137] width 197 height 8
click at [135, 140] on h3 "Scaling" at bounding box center [207, 137] width 197 height 8
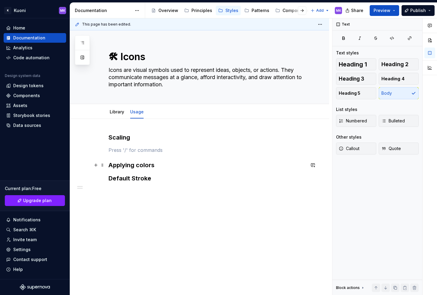
click at [159, 166] on h3 "Applying colors" at bounding box center [207, 165] width 197 height 8
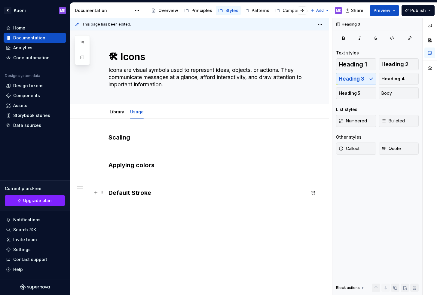
click at [160, 191] on h3 "Default Stroke" at bounding box center [207, 193] width 197 height 8
click at [126, 149] on p at bounding box center [207, 149] width 197 height 7
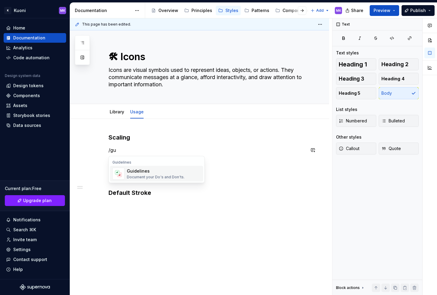
click at [136, 175] on div "Document your Do's and Don'ts." at bounding box center [156, 177] width 58 height 5
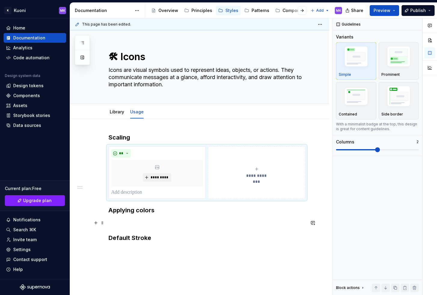
click at [131, 222] on p at bounding box center [207, 222] width 197 height 7
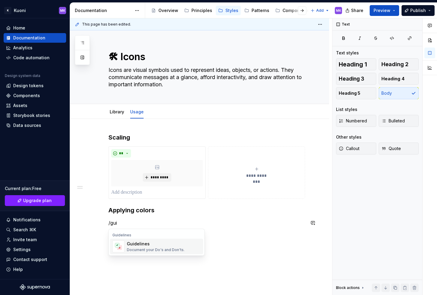
click at [144, 248] on div "Document your Do's and Don'ts." at bounding box center [156, 250] width 58 height 5
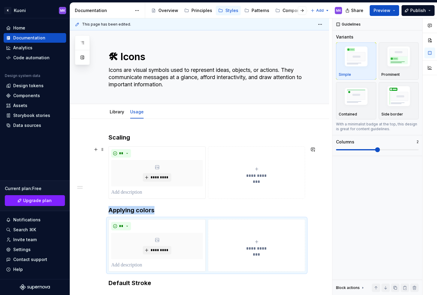
click at [255, 168] on icon "submit" at bounding box center [256, 169] width 5 height 5
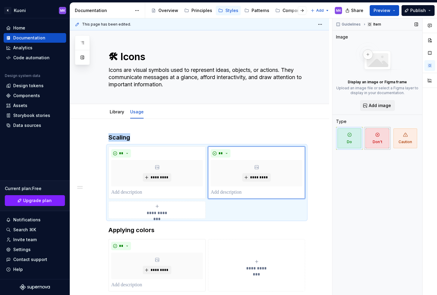
click at [376, 142] on span "Don't" at bounding box center [378, 138] width 24 height 20
click at [230, 255] on button "**********" at bounding box center [256, 265] width 97 height 52
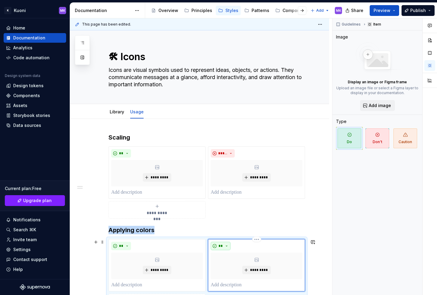
click at [225, 245] on button "**" at bounding box center [221, 246] width 20 height 8
click at [230, 267] on div "Don't" at bounding box center [234, 267] width 11 height 6
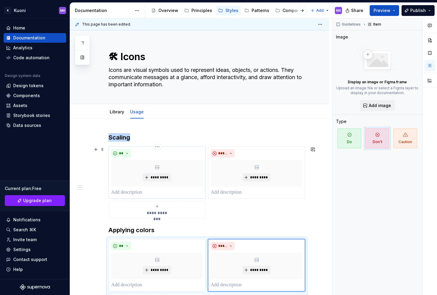
click at [137, 188] on div "** *********" at bounding box center [157, 172] width 92 height 47
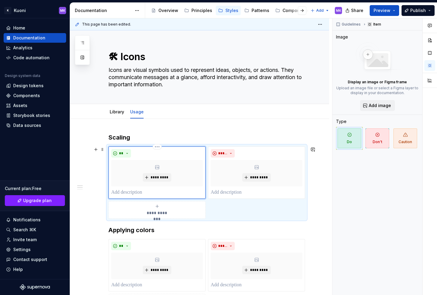
click at [129, 193] on p at bounding box center [157, 192] width 92 height 7
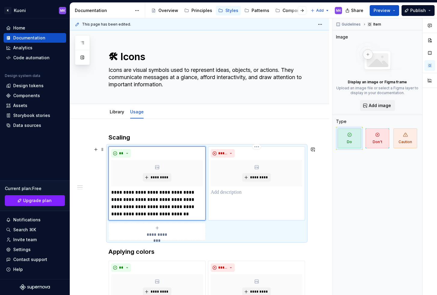
click at [225, 192] on p at bounding box center [257, 192] width 92 height 7
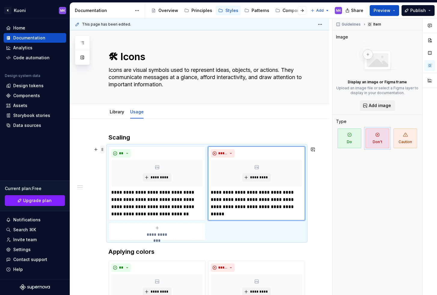
click at [103, 151] on span at bounding box center [102, 149] width 5 height 8
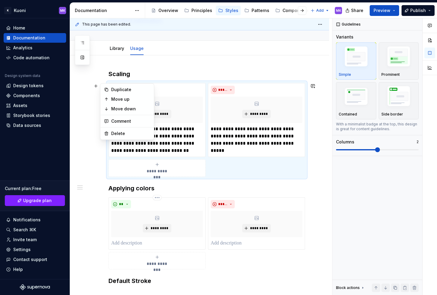
scroll to position [72, 0]
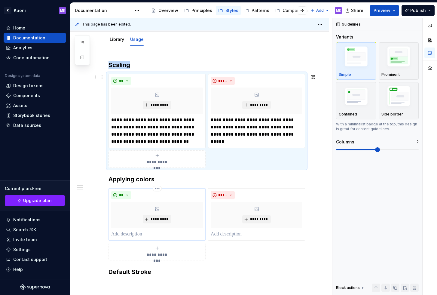
click at [136, 235] on p at bounding box center [157, 234] width 92 height 7
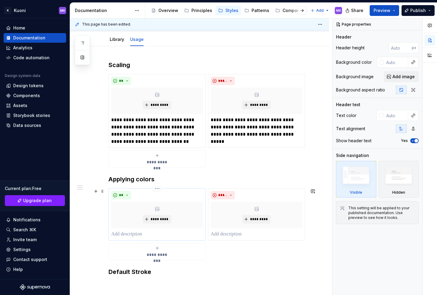
click at [130, 233] on p at bounding box center [157, 234] width 92 height 7
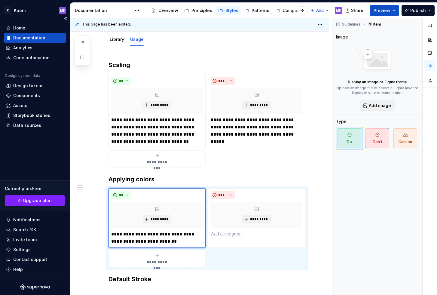
type textarea "*"
click at [230, 235] on p at bounding box center [257, 234] width 92 height 7
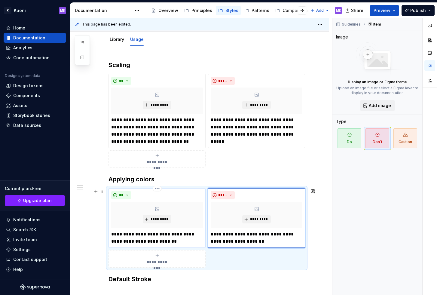
click at [144, 234] on p "**********" at bounding box center [157, 238] width 92 height 14
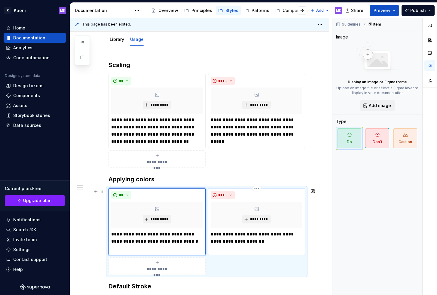
click at [257, 234] on p "**********" at bounding box center [257, 238] width 92 height 14
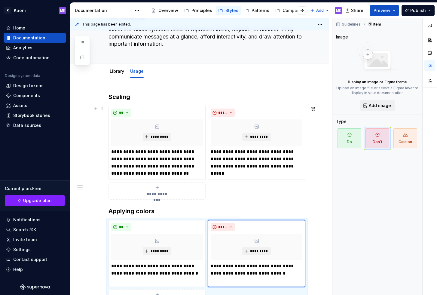
scroll to position [36, 0]
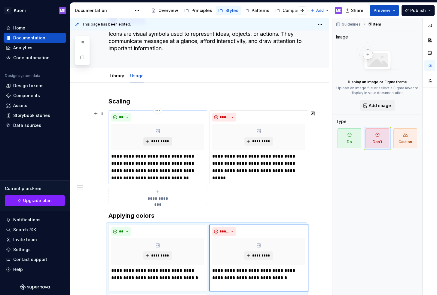
click at [162, 141] on span "*********" at bounding box center [160, 141] width 18 height 5
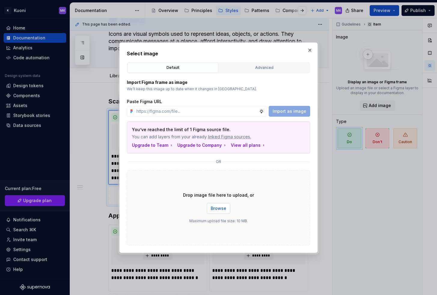
click at [216, 207] on span "Browse" at bounding box center [219, 208] width 16 height 6
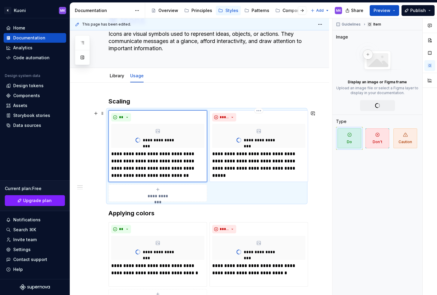
type textarea "*"
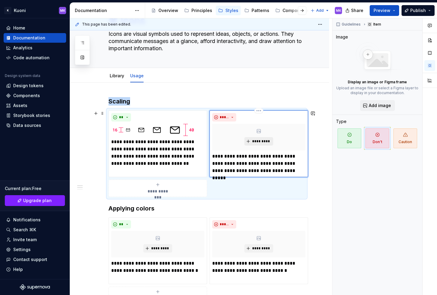
click at [264, 140] on span "*********" at bounding box center [261, 141] width 18 height 5
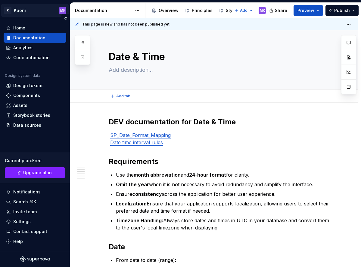
type textarea "*"
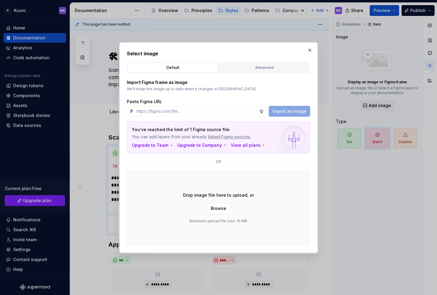
scroll to position [36, 0]
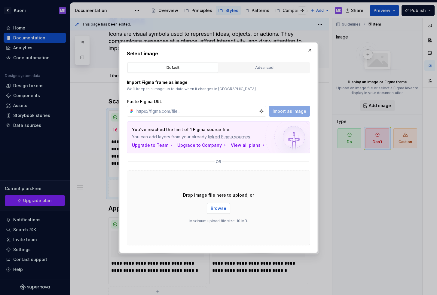
click at [220, 208] on span "Browse" at bounding box center [219, 208] width 16 height 6
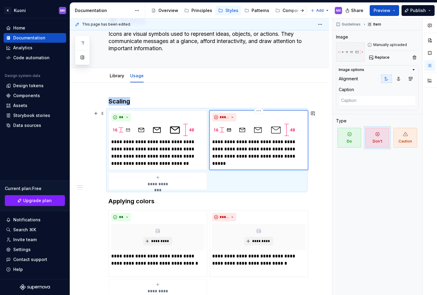
click at [258, 129] on img at bounding box center [254, 130] width 84 height 12
click at [399, 79] on icon "button" at bounding box center [398, 78] width 5 height 5
click at [146, 129] on img at bounding box center [153, 130] width 84 height 12
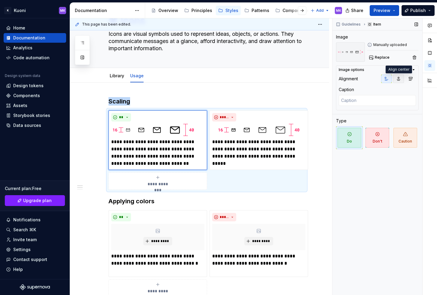
click at [399, 80] on icon "button" at bounding box center [398, 78] width 5 height 5
click at [101, 112] on span at bounding box center [102, 113] width 5 height 8
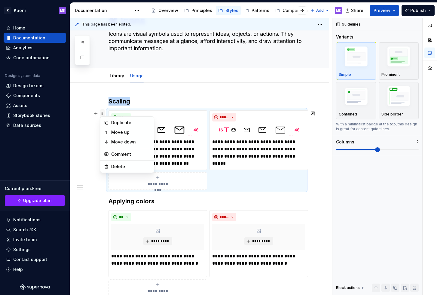
click at [101, 112] on span at bounding box center [102, 113] width 5 height 8
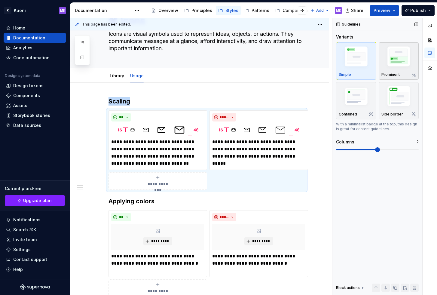
click at [393, 68] on img "button" at bounding box center [399, 58] width 35 height 26
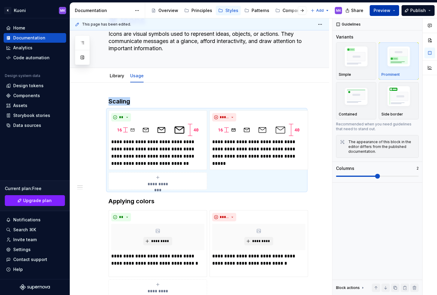
click at [386, 10] on span "Preview" at bounding box center [382, 11] width 17 height 6
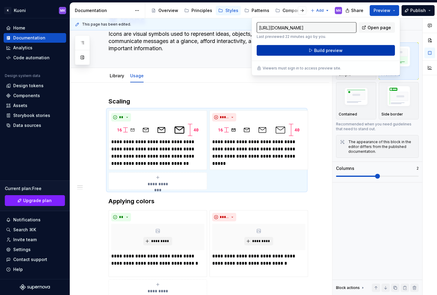
click at [341, 51] on span "Build preview" at bounding box center [328, 51] width 29 height 6
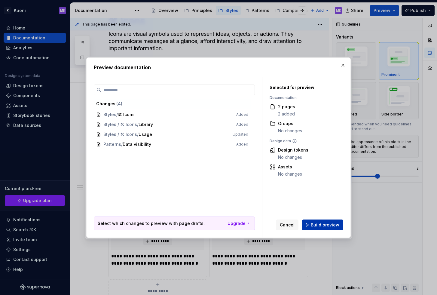
click at [331, 225] on span "Build preview" at bounding box center [325, 225] width 29 height 6
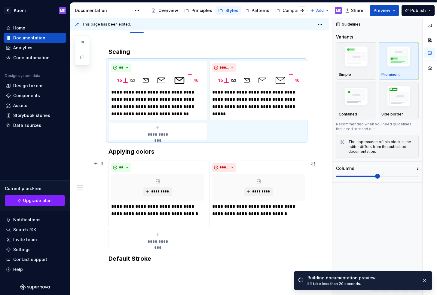
scroll to position [89, 0]
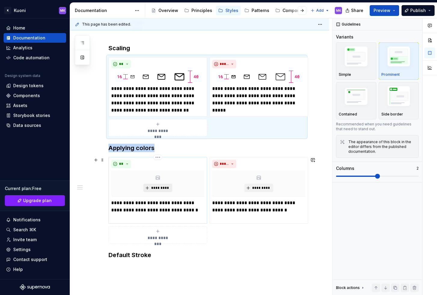
click at [158, 189] on span "*********" at bounding box center [160, 188] width 18 height 5
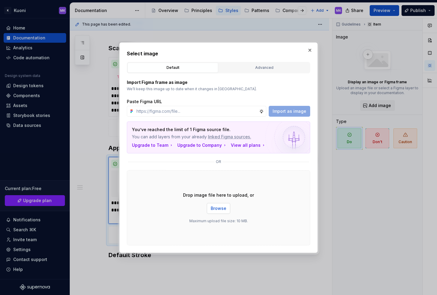
click at [212, 207] on span "Browse" at bounding box center [219, 208] width 16 height 6
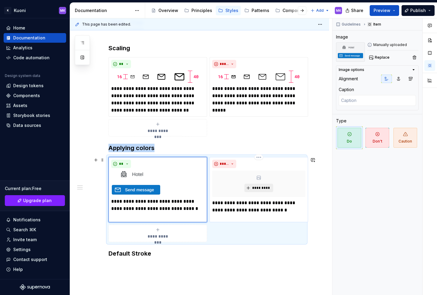
click at [260, 187] on span "*********" at bounding box center [261, 188] width 18 height 5
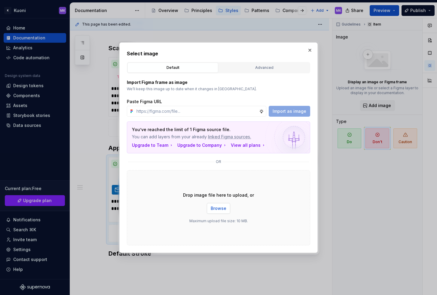
click at [221, 208] on span "Browse" at bounding box center [219, 208] width 16 height 6
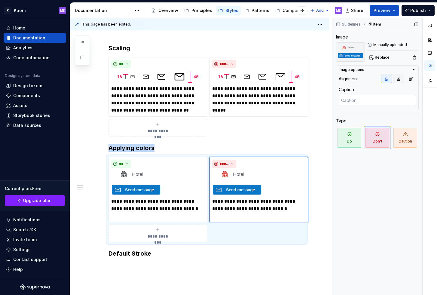
click at [396, 78] on icon "button" at bounding box center [398, 78] width 5 height 5
click at [134, 189] on img at bounding box center [136, 183] width 50 height 25
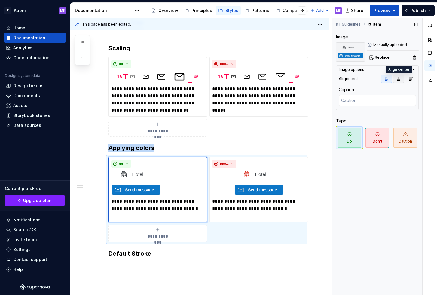
click at [399, 79] on icon "button" at bounding box center [398, 78] width 3 height 3
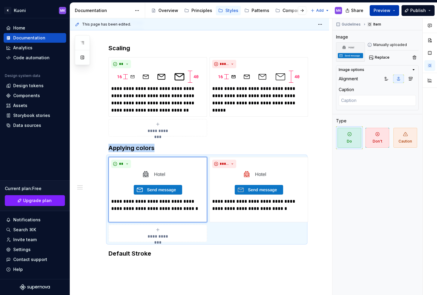
click at [381, 10] on span "Preview" at bounding box center [382, 11] width 17 height 6
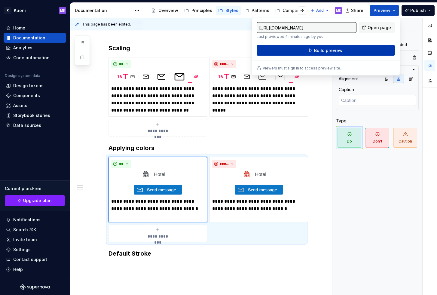
click at [335, 52] on span "Build preview" at bounding box center [328, 51] width 29 height 6
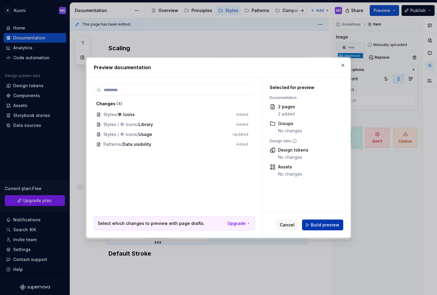
click at [326, 223] on span "Build preview" at bounding box center [325, 225] width 29 height 6
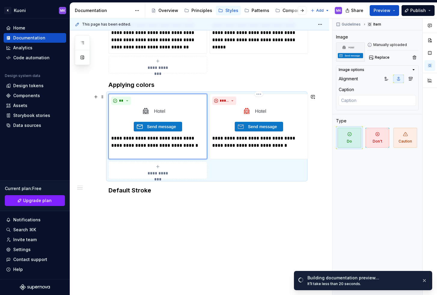
scroll to position [159, 0]
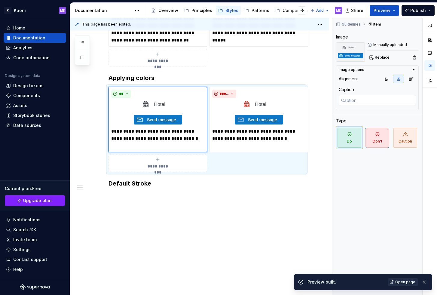
click at [406, 284] on span "Open page" at bounding box center [406, 282] width 20 height 5
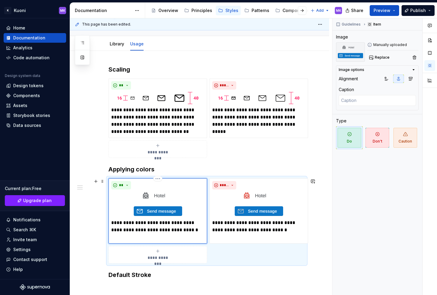
scroll to position [56, 0]
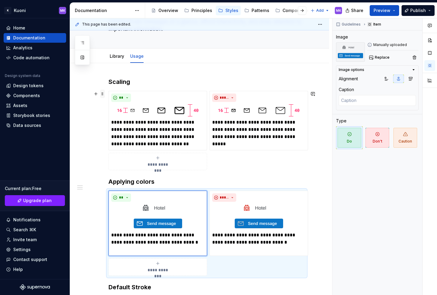
click at [103, 94] on span at bounding box center [102, 94] width 5 height 8
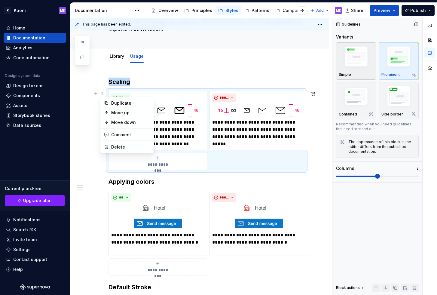
click at [362, 57] on img "button" at bounding box center [356, 58] width 35 height 26
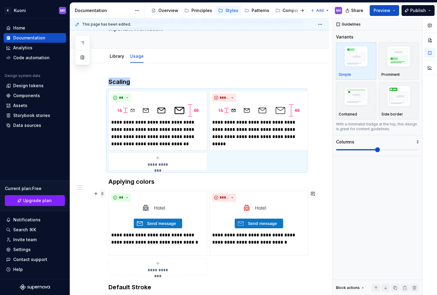
click at [101, 193] on span at bounding box center [102, 193] width 5 height 8
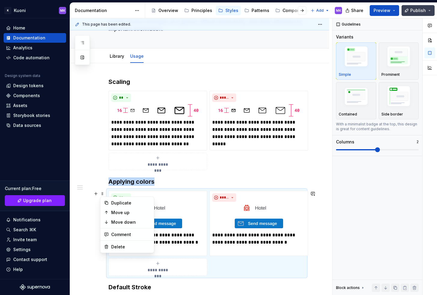
click at [420, 8] on span "Publish" at bounding box center [419, 11] width 16 height 6
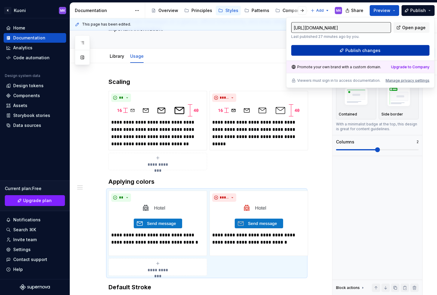
click at [390, 51] on button "Publish changes" at bounding box center [360, 50] width 138 height 11
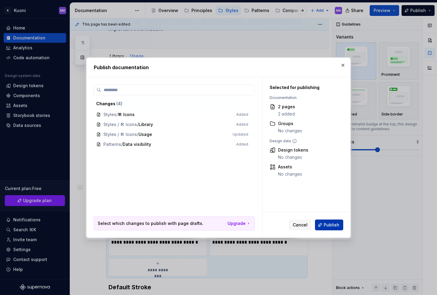
click at [332, 227] on span "Publish" at bounding box center [332, 225] width 16 height 6
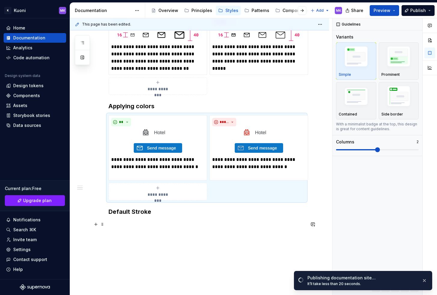
scroll to position [132, 0]
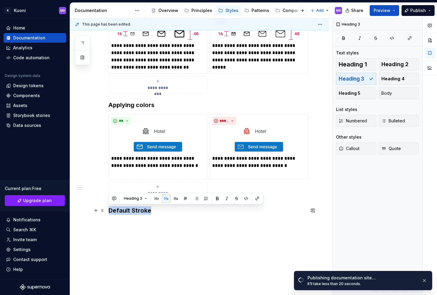
drag, startPoint x: 152, startPoint y: 211, endPoint x: 109, endPoint y: 213, distance: 43.1
click at [109, 213] on h3 "Default Stroke" at bounding box center [207, 210] width 197 height 8
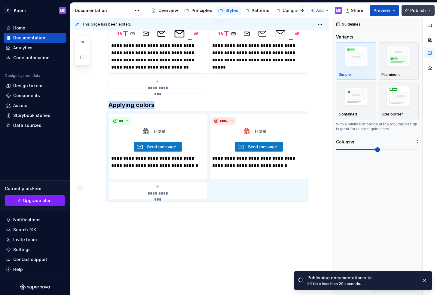
click at [418, 8] on span "Publish" at bounding box center [419, 11] width 16 height 6
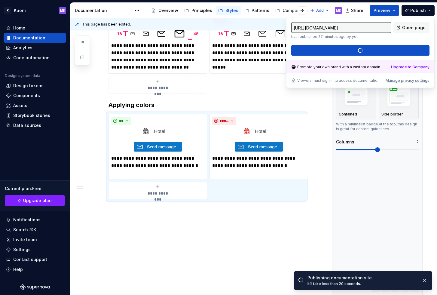
click at [389, 50] on div "https://flat-maroon-jackal.preview.supernova-docs.io/latest/styles/icons/usage-…" at bounding box center [360, 39] width 138 height 34
click at [197, 231] on div "**********" at bounding box center [199, 147] width 259 height 323
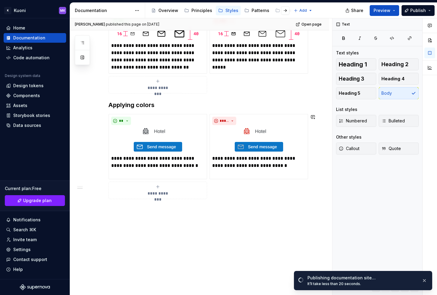
type textarea "*"
